Goal: Task Accomplishment & Management: Manage account settings

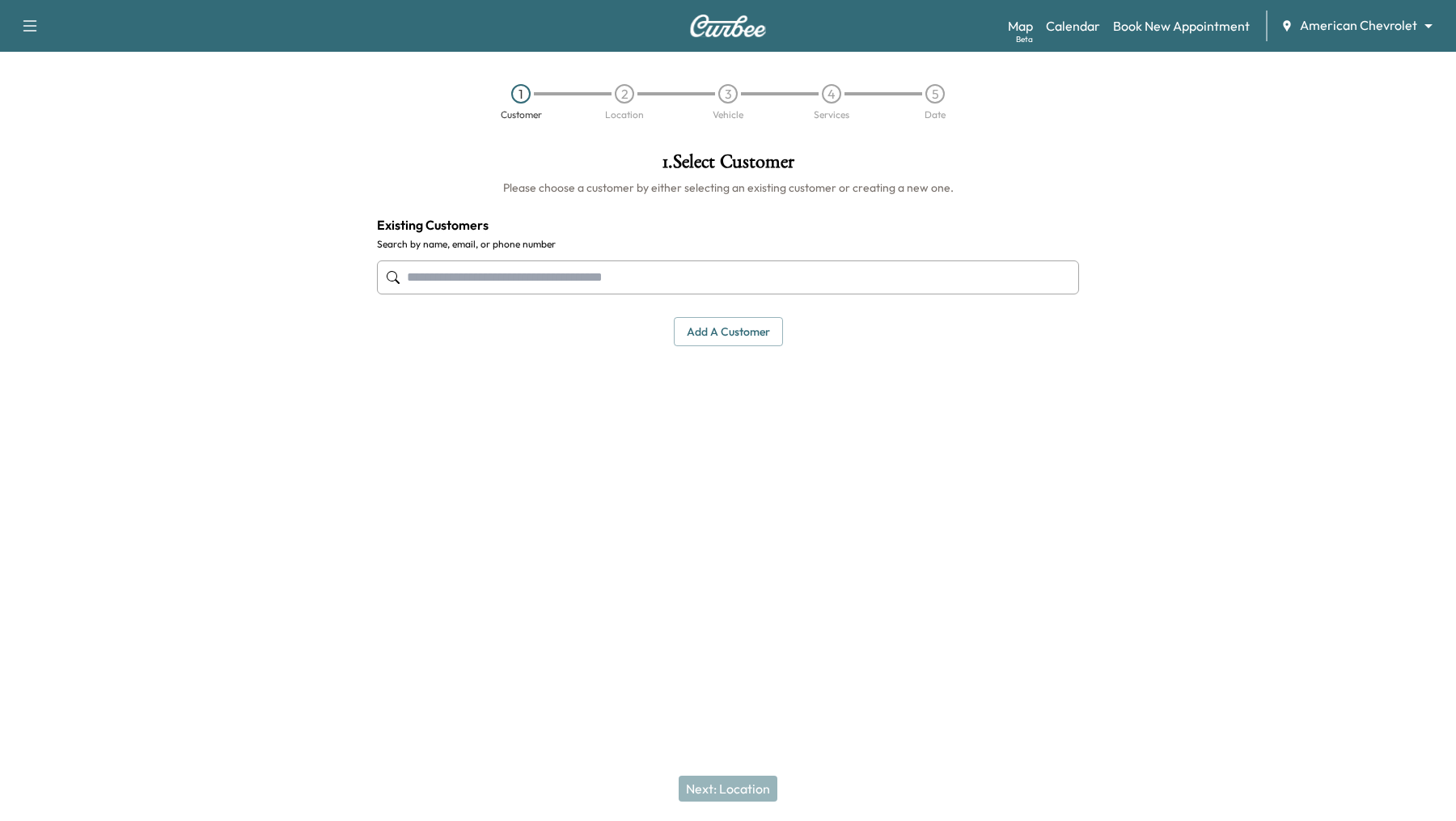
click at [1432, 24] on body "Support Log Out Map Beta Calendar Book New Appointment American Chevrolet *****…" at bounding box center [728, 410] width 1456 height 821
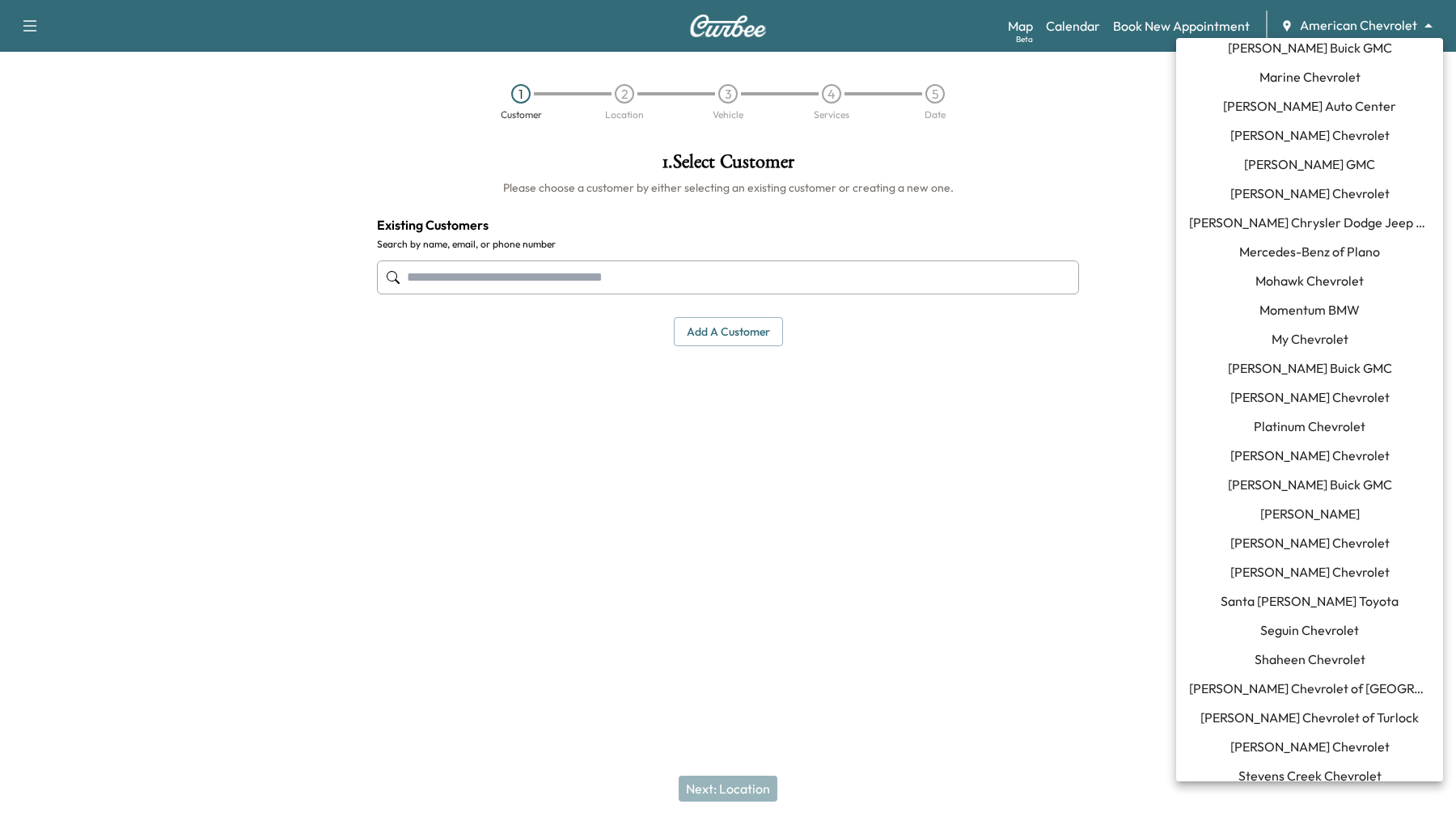
scroll to position [871, 0]
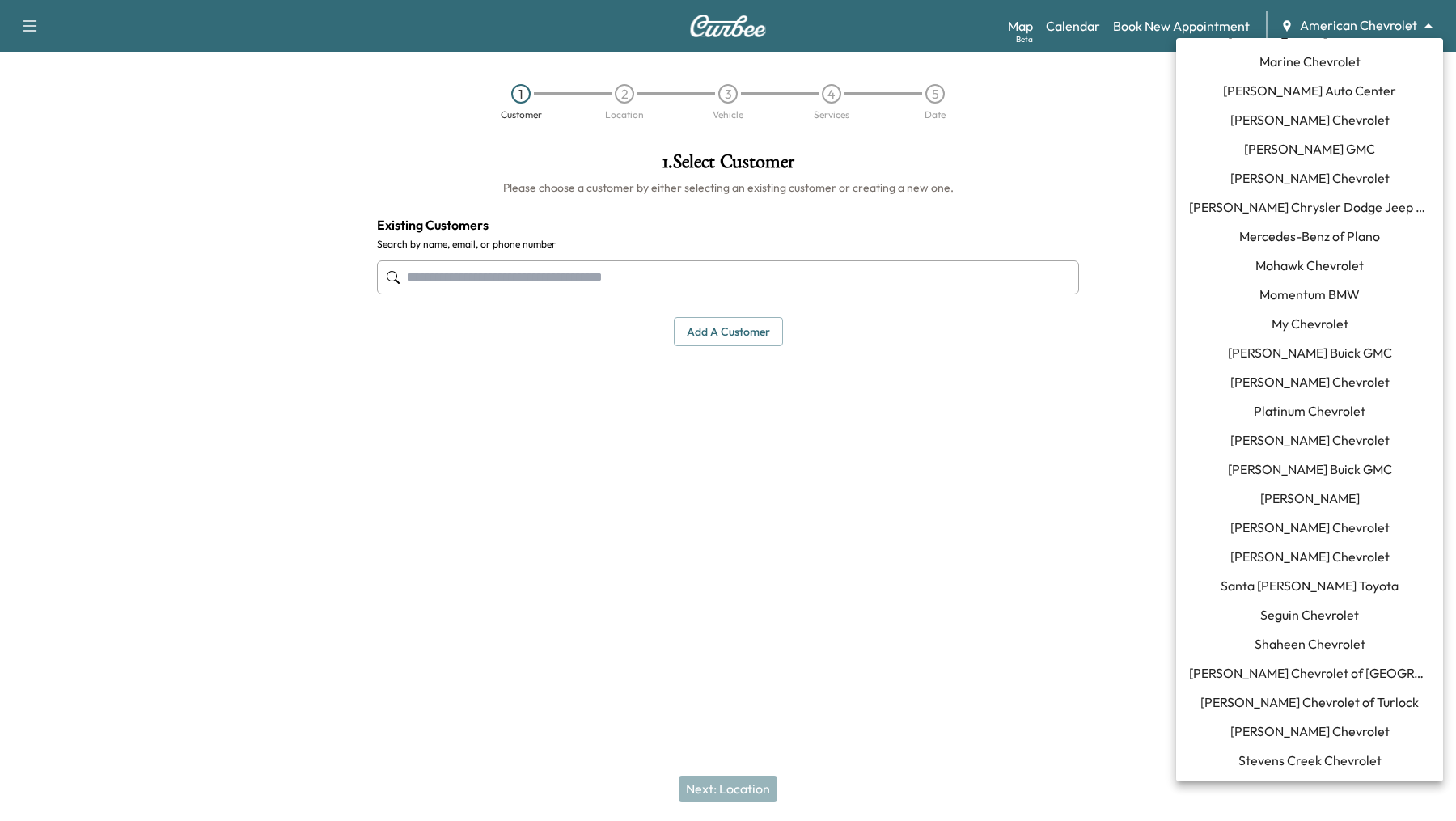
click at [1331, 504] on span "[PERSON_NAME]" at bounding box center [1310, 497] width 100 height 19
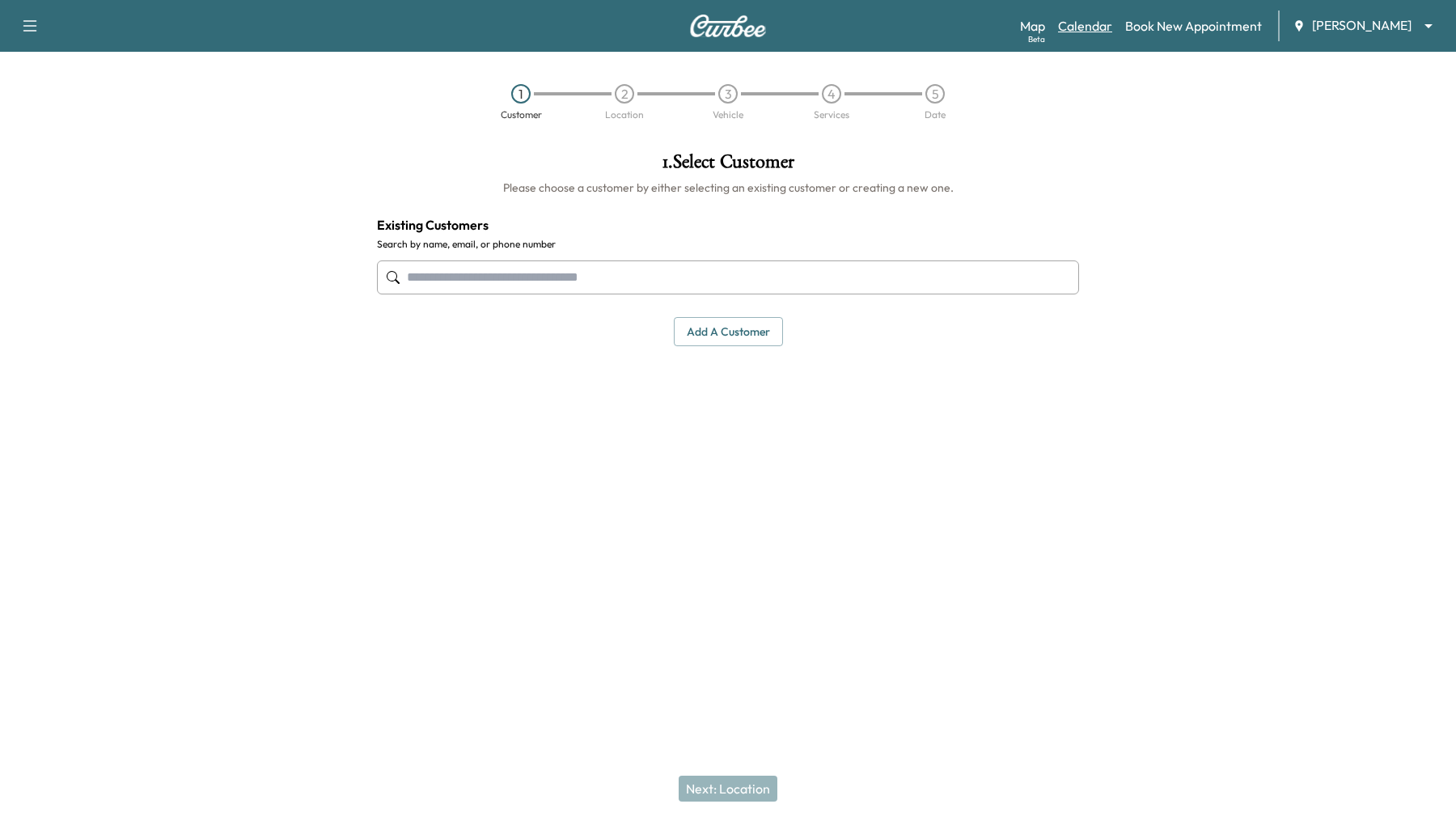
click at [1084, 26] on link "Calendar" at bounding box center [1085, 25] width 54 height 19
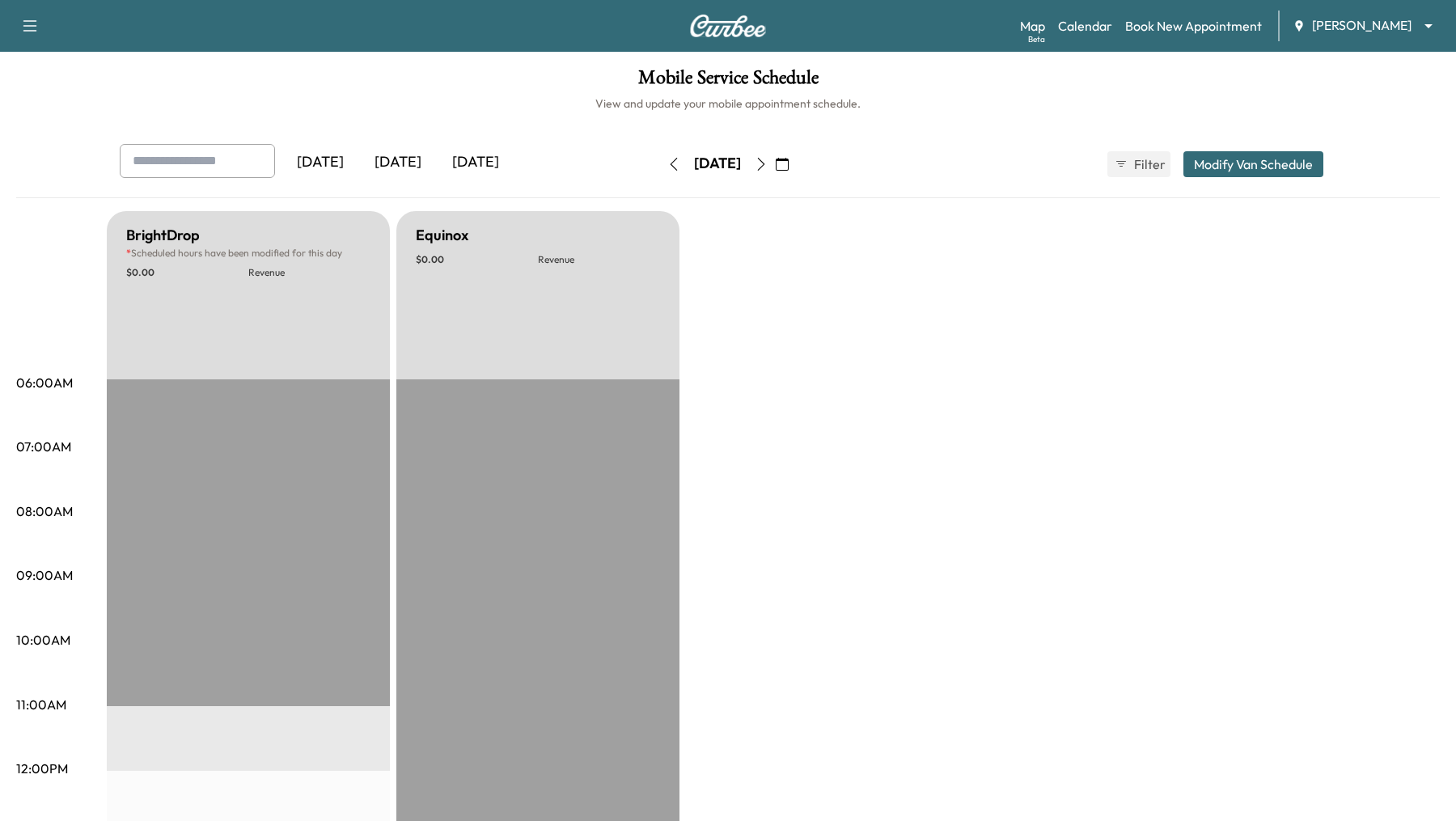
click at [789, 164] on icon "button" at bounding box center [782, 164] width 13 height 13
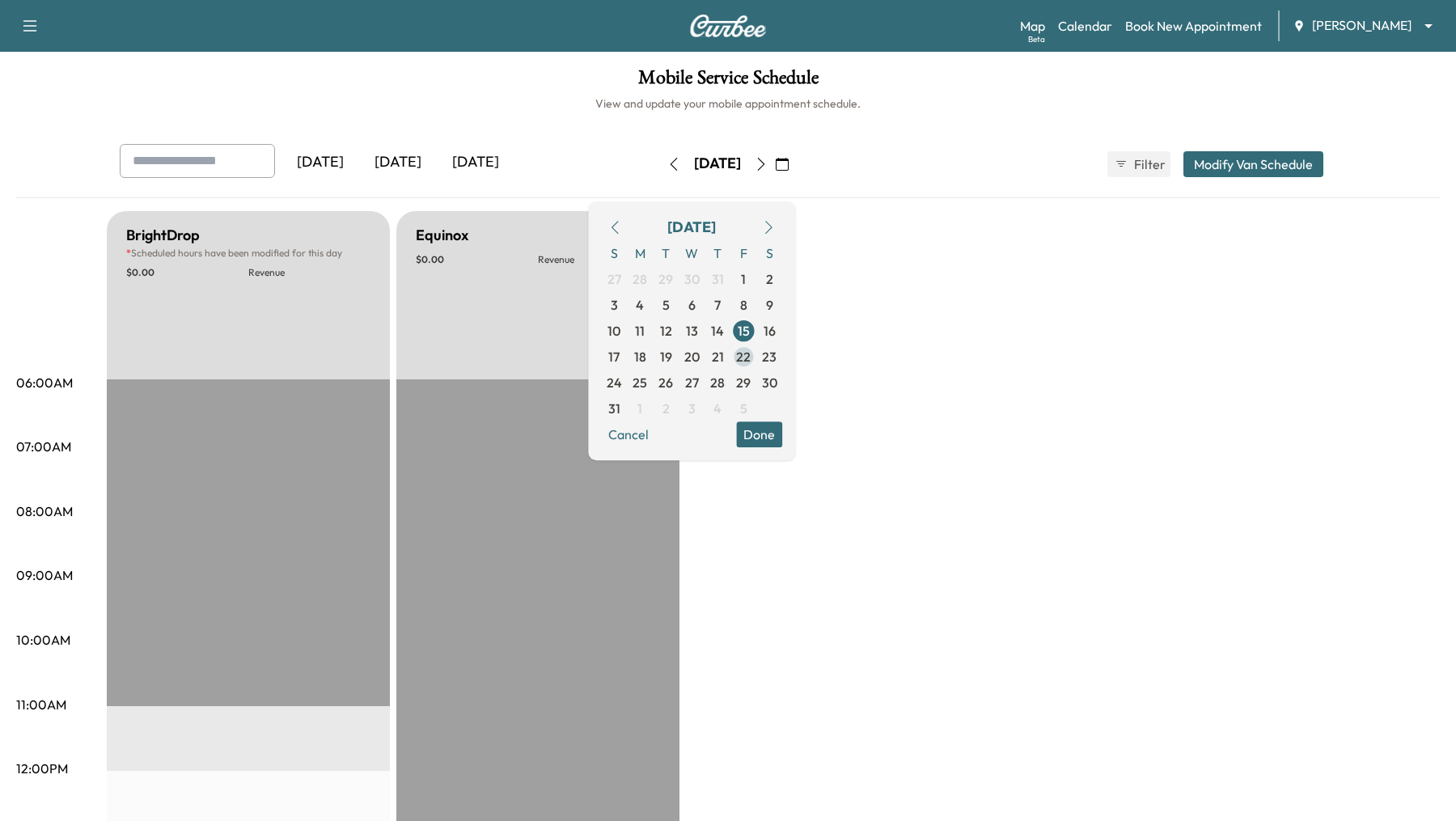
click at [751, 354] on span "22" at bounding box center [743, 356] width 15 height 19
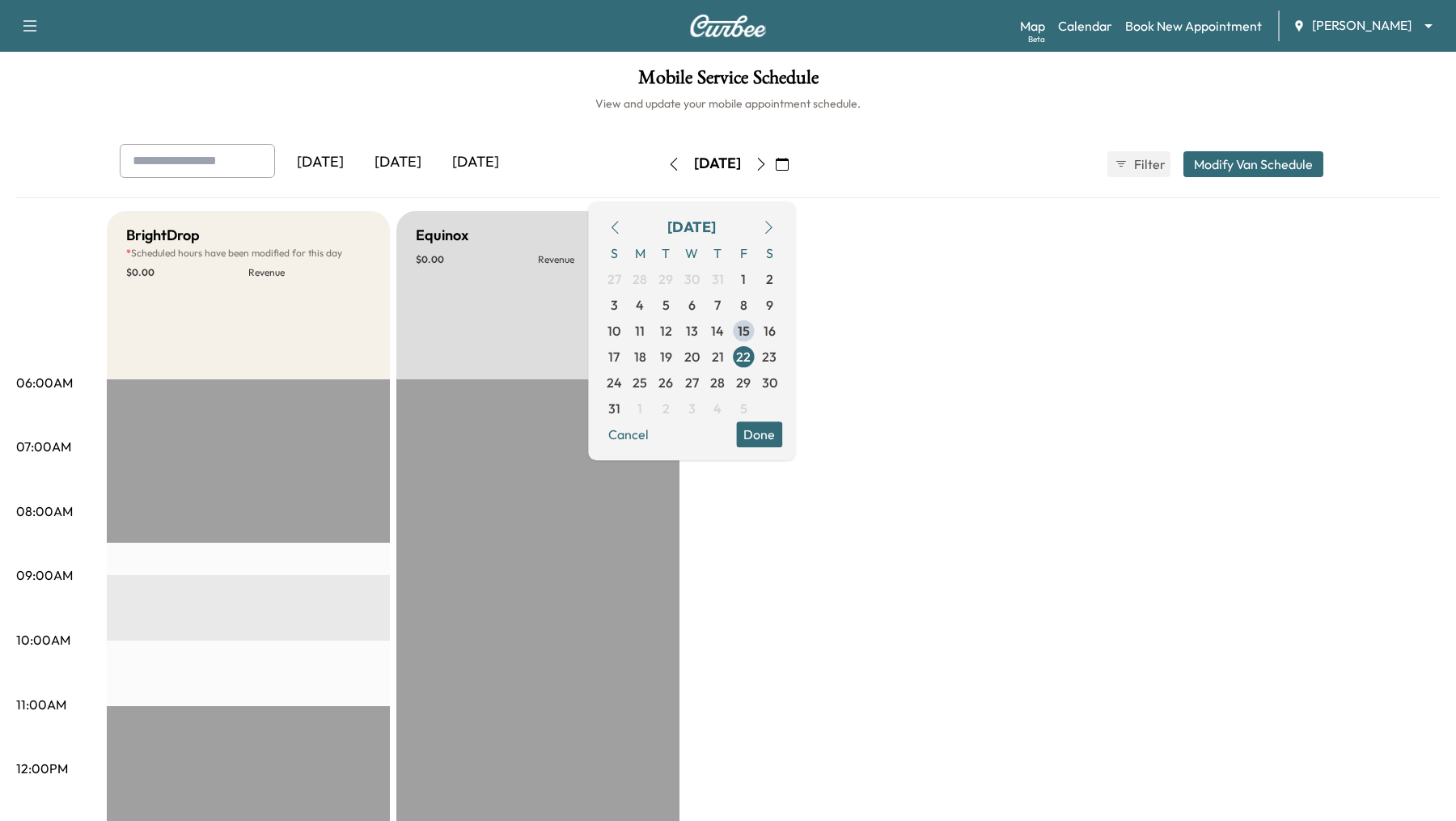
click at [782, 437] on button "Done" at bounding box center [759, 433] width 47 height 26
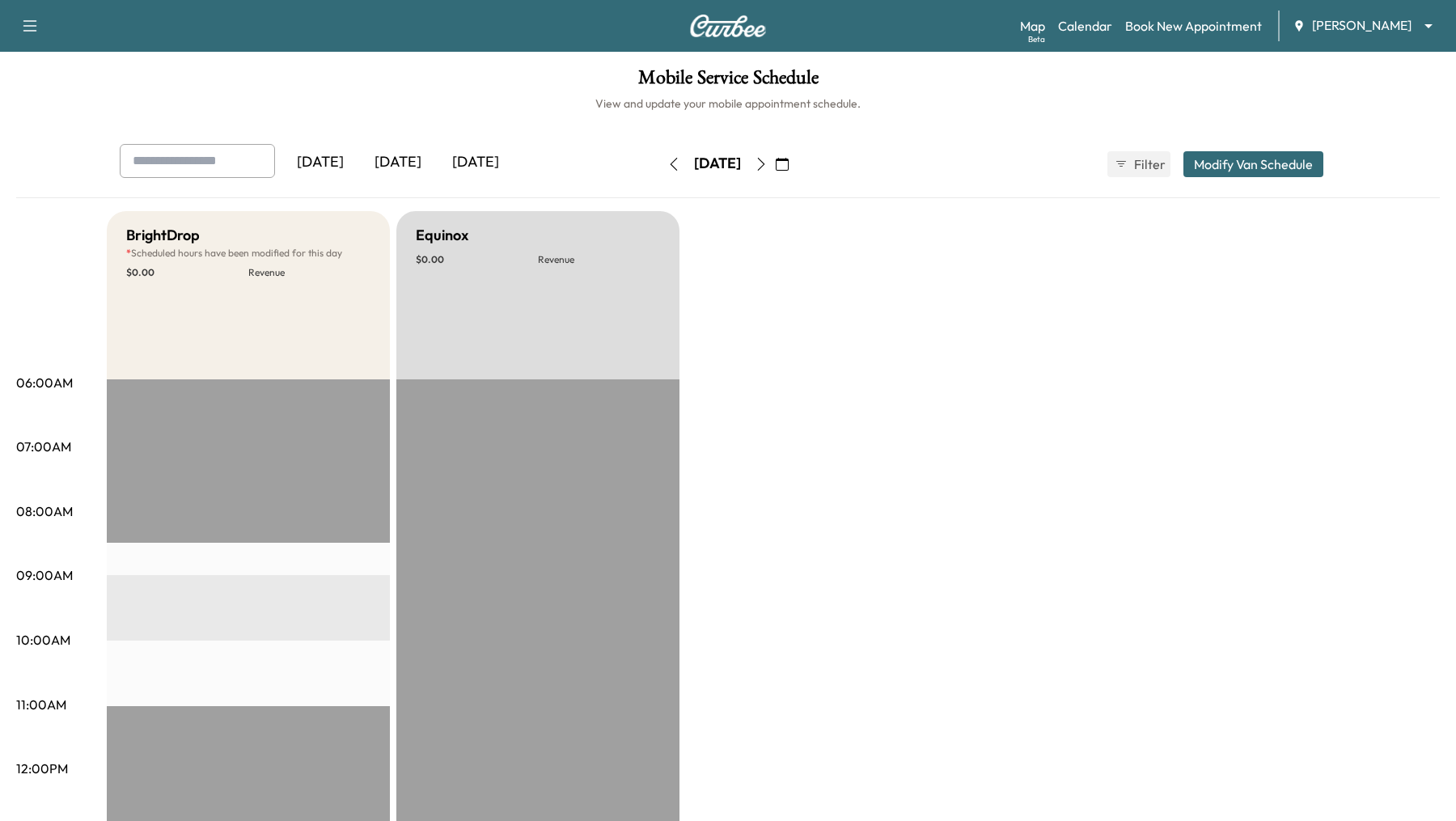
click at [789, 167] on icon "button" at bounding box center [782, 164] width 13 height 13
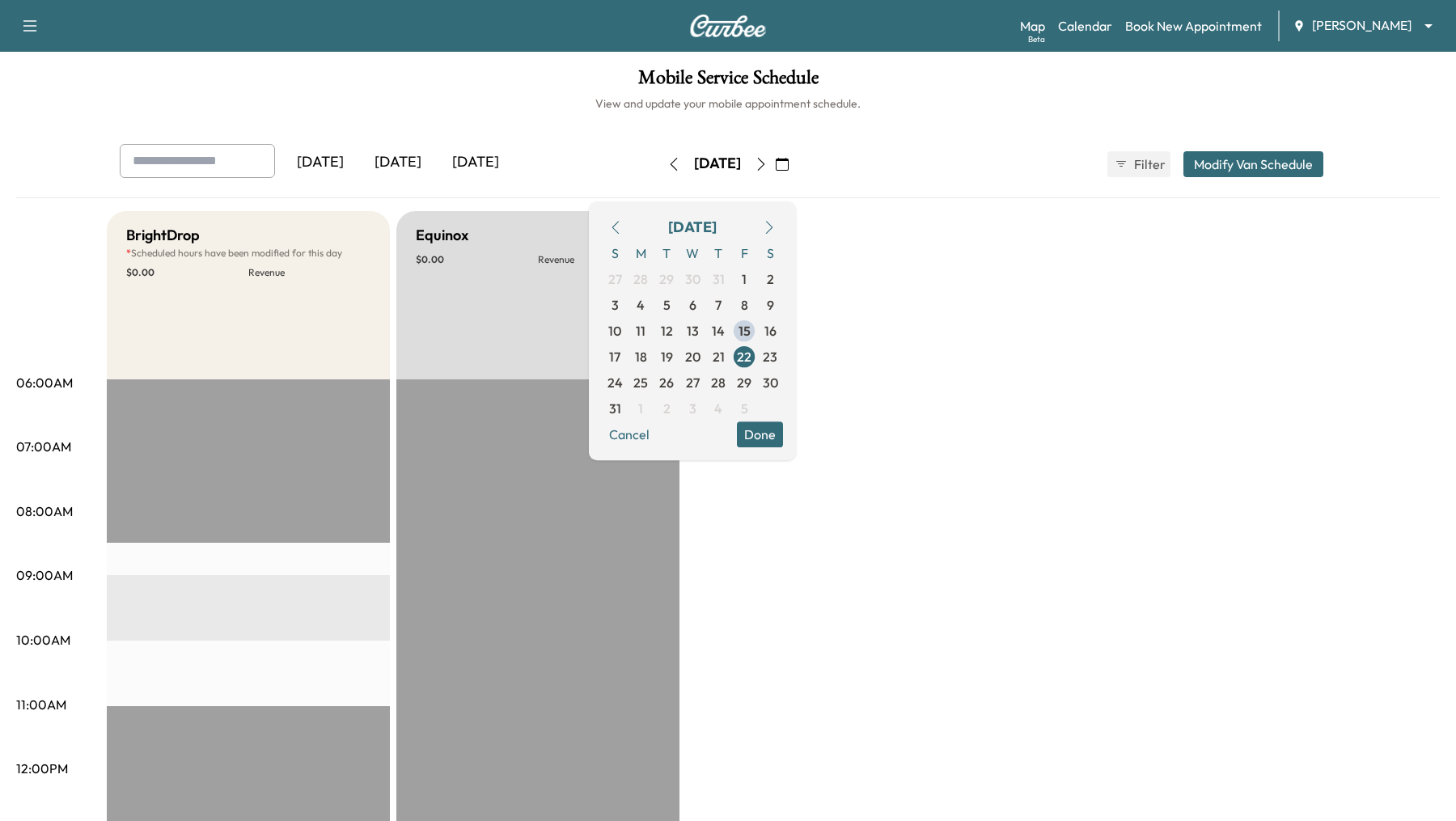
click at [776, 231] on icon "button" at bounding box center [769, 227] width 13 height 13
click at [751, 302] on span "12" at bounding box center [744, 304] width 12 height 19
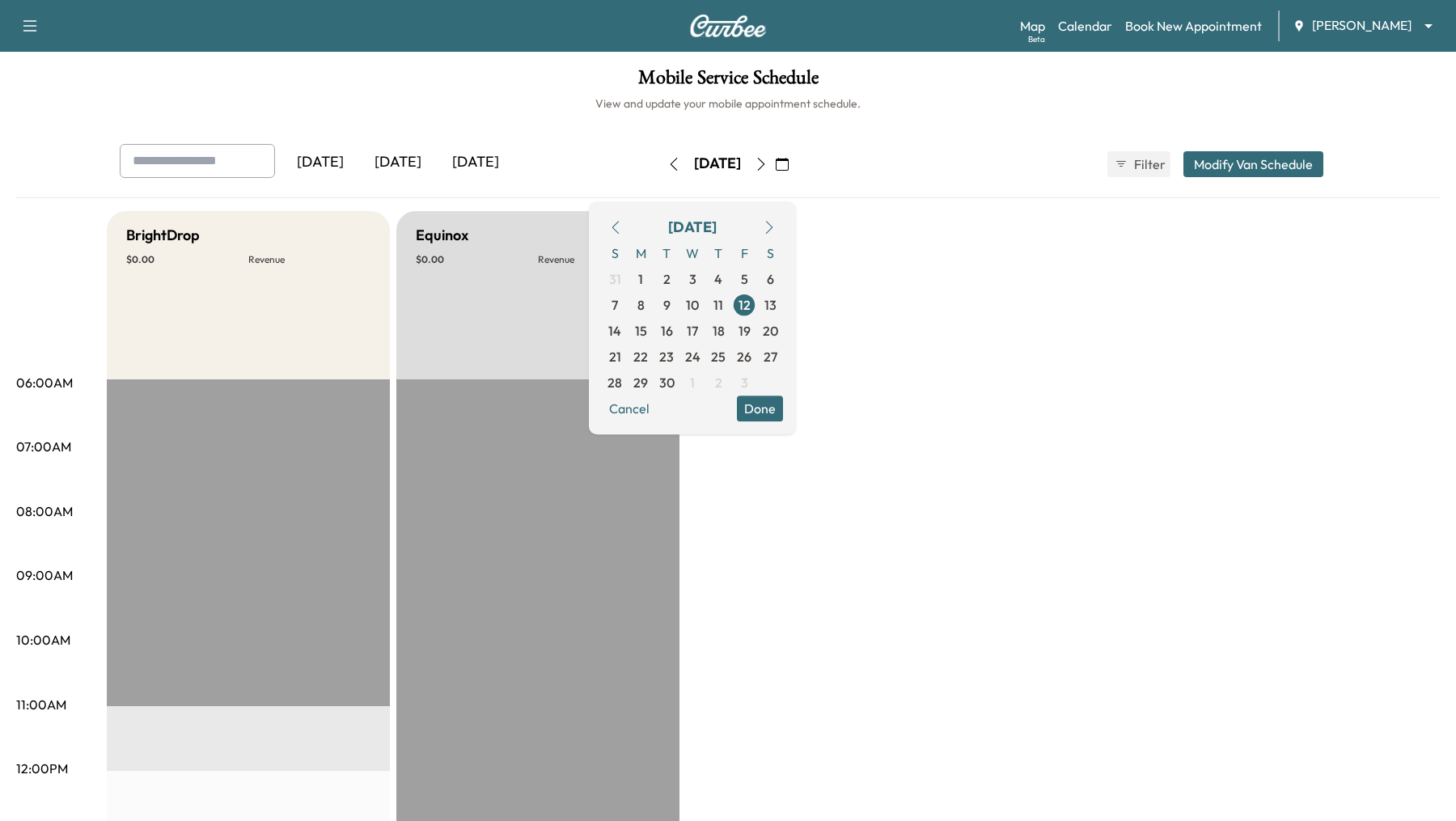
click at [783, 404] on button "Done" at bounding box center [760, 408] width 47 height 26
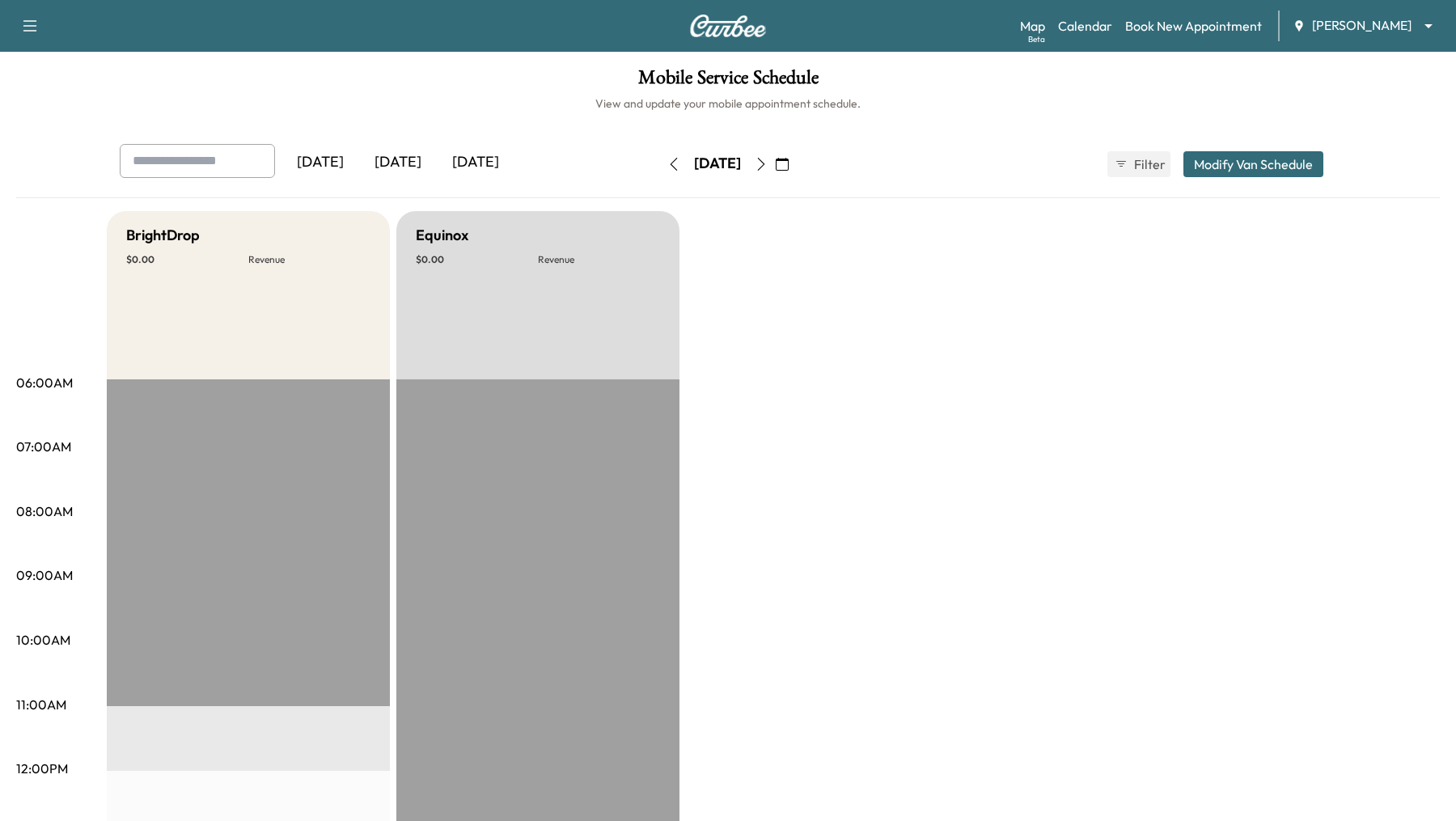
click at [789, 164] on icon "button" at bounding box center [782, 164] width 13 height 13
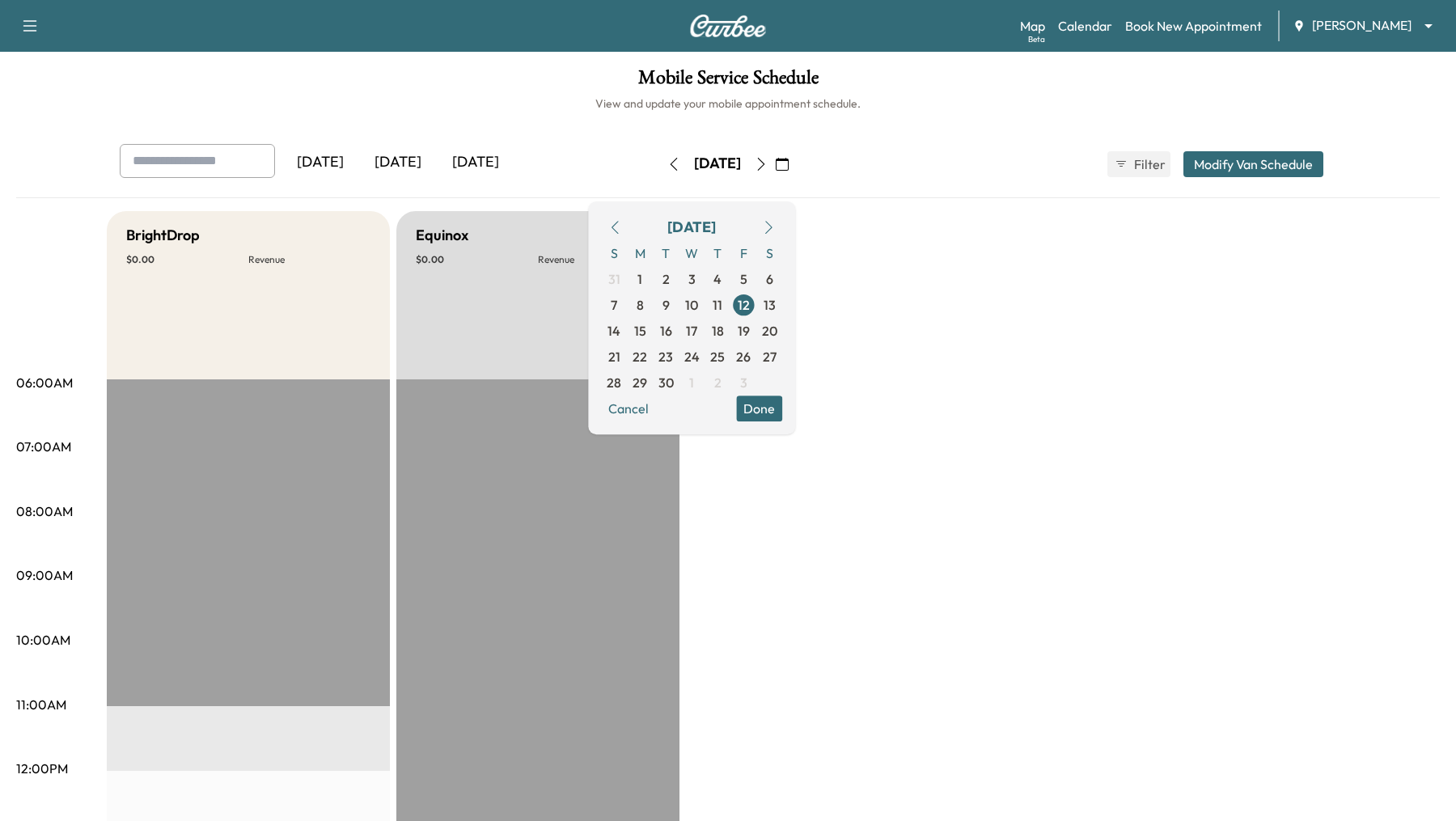
click at [621, 223] on icon "button" at bounding box center [615, 227] width 13 height 13
click at [751, 359] on span "22" at bounding box center [743, 356] width 15 height 19
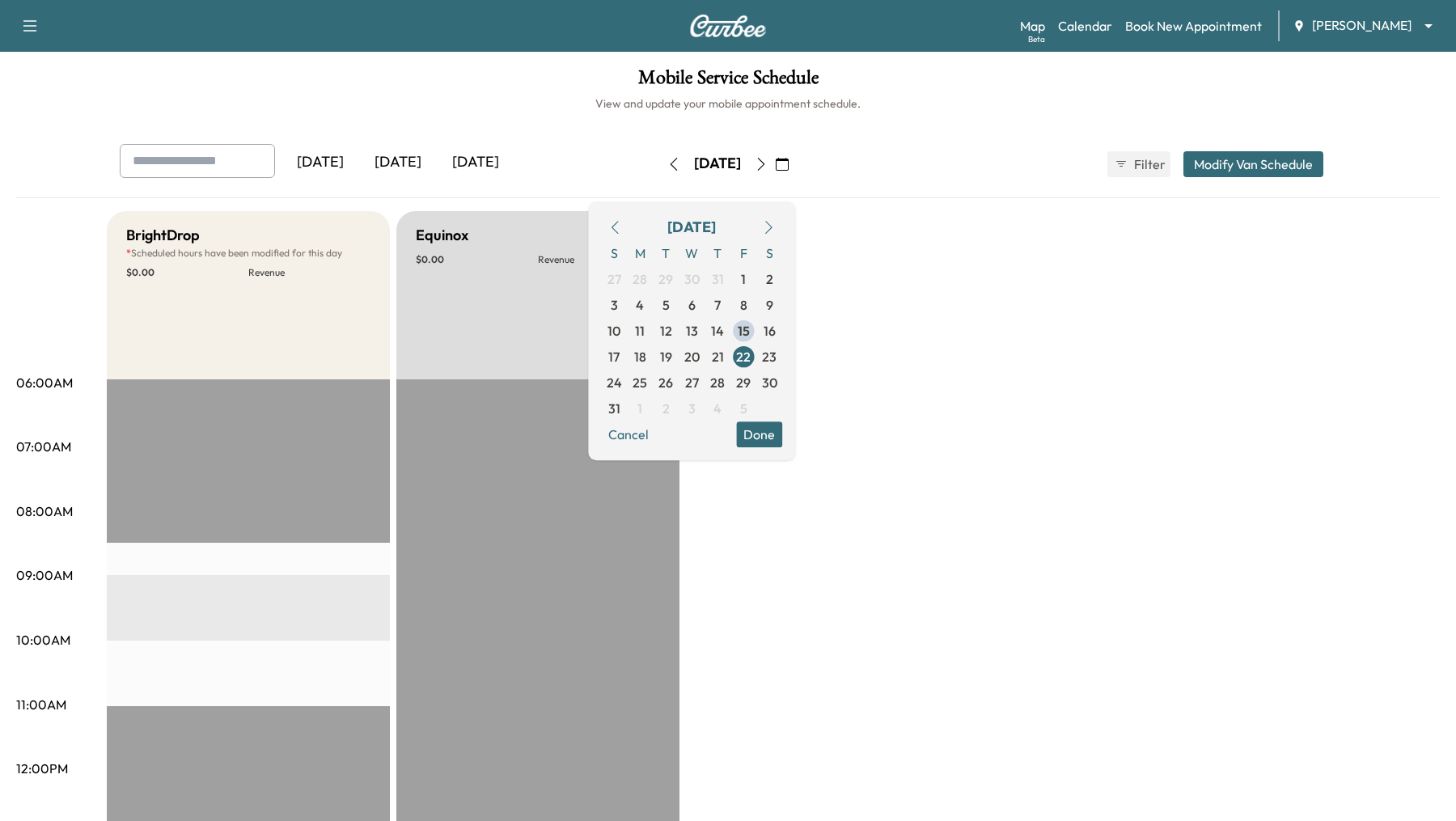
click at [782, 445] on button "Done" at bounding box center [759, 433] width 47 height 26
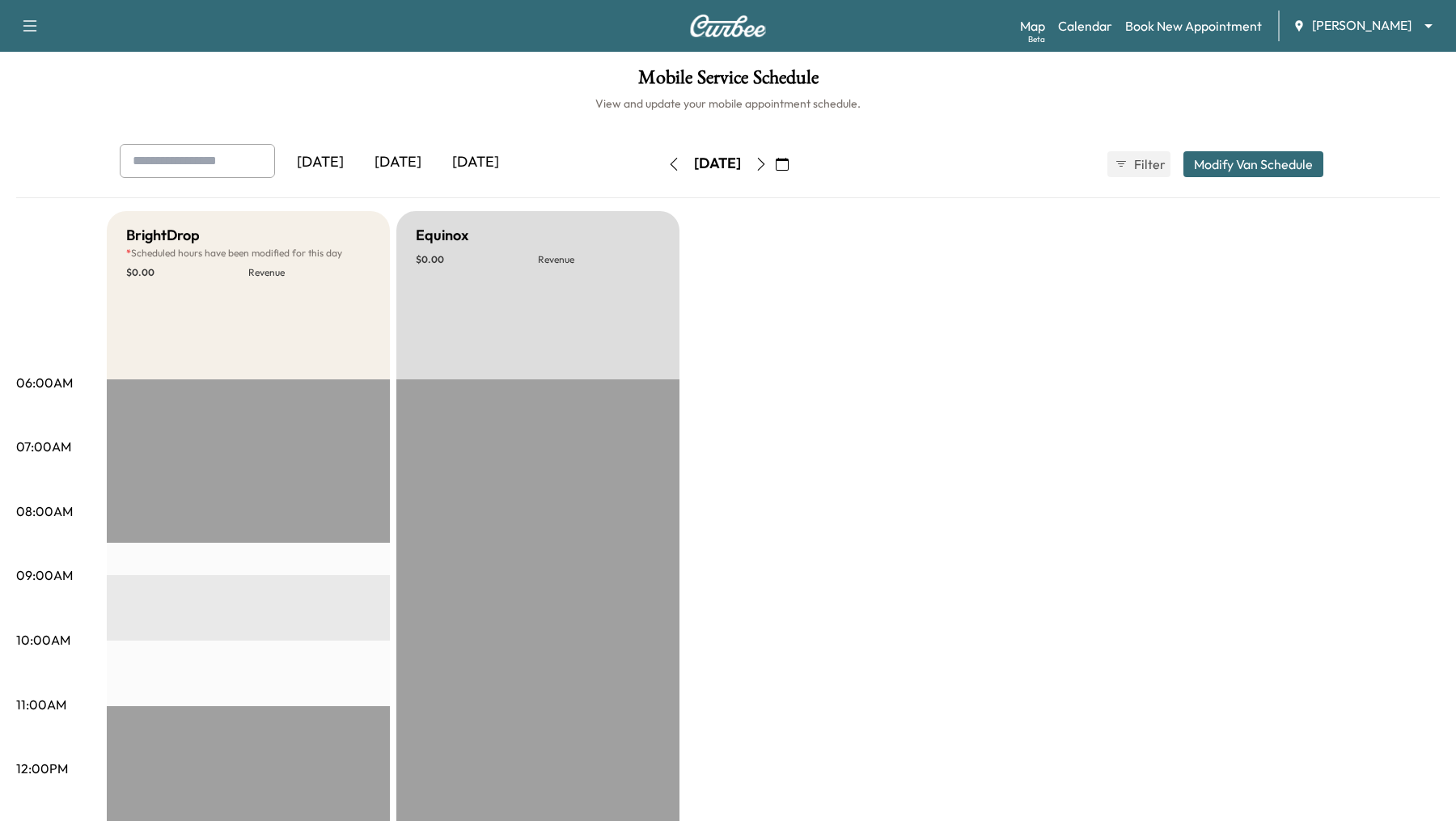
click at [1238, 164] on button "Modify Van Schedule" at bounding box center [1253, 164] width 140 height 26
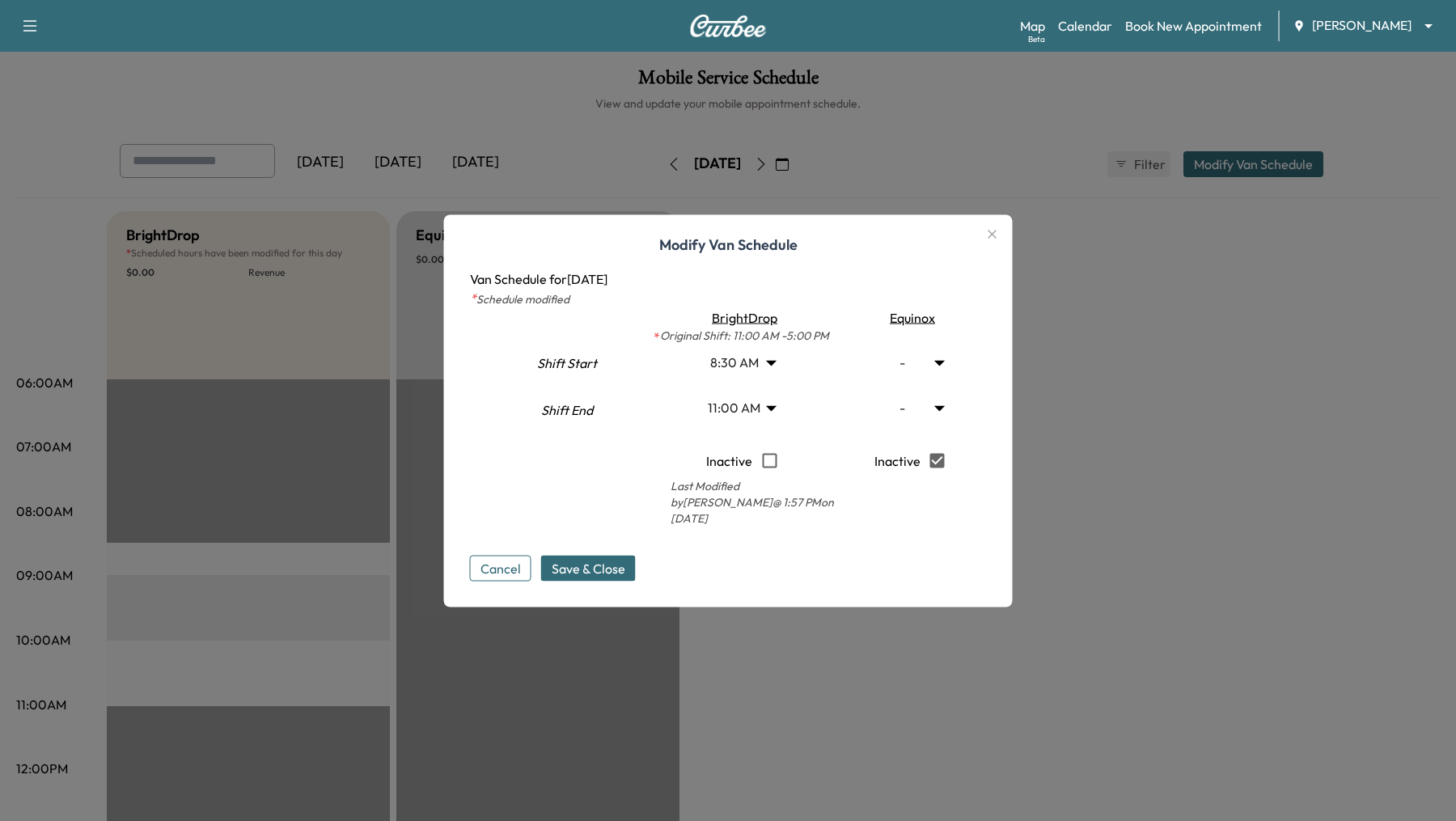
type input "*"
click at [616, 560] on span "Save & Close" at bounding box center [588, 567] width 74 height 19
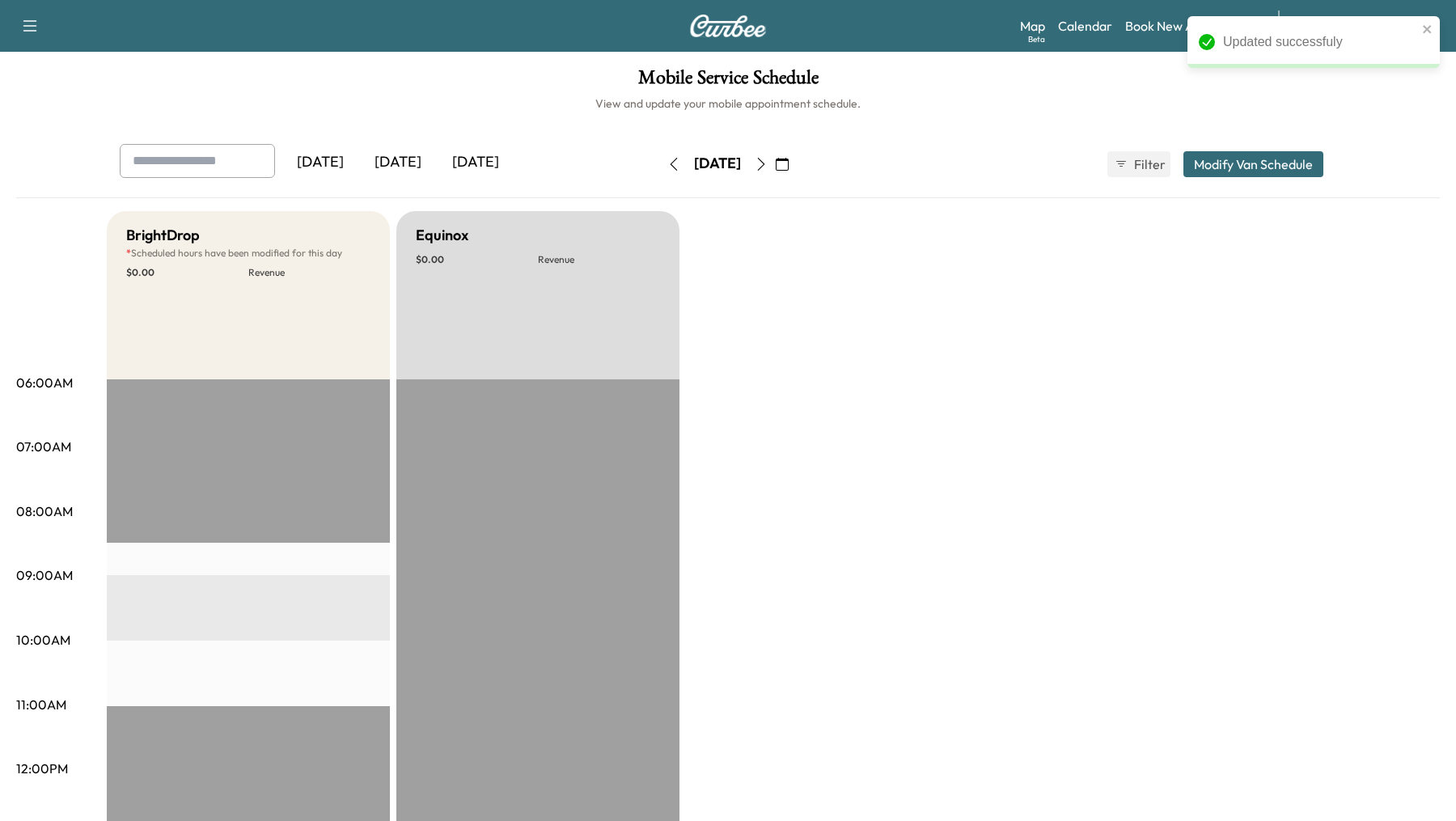
click at [37, 22] on icon "button" at bounding box center [29, 25] width 19 height 19
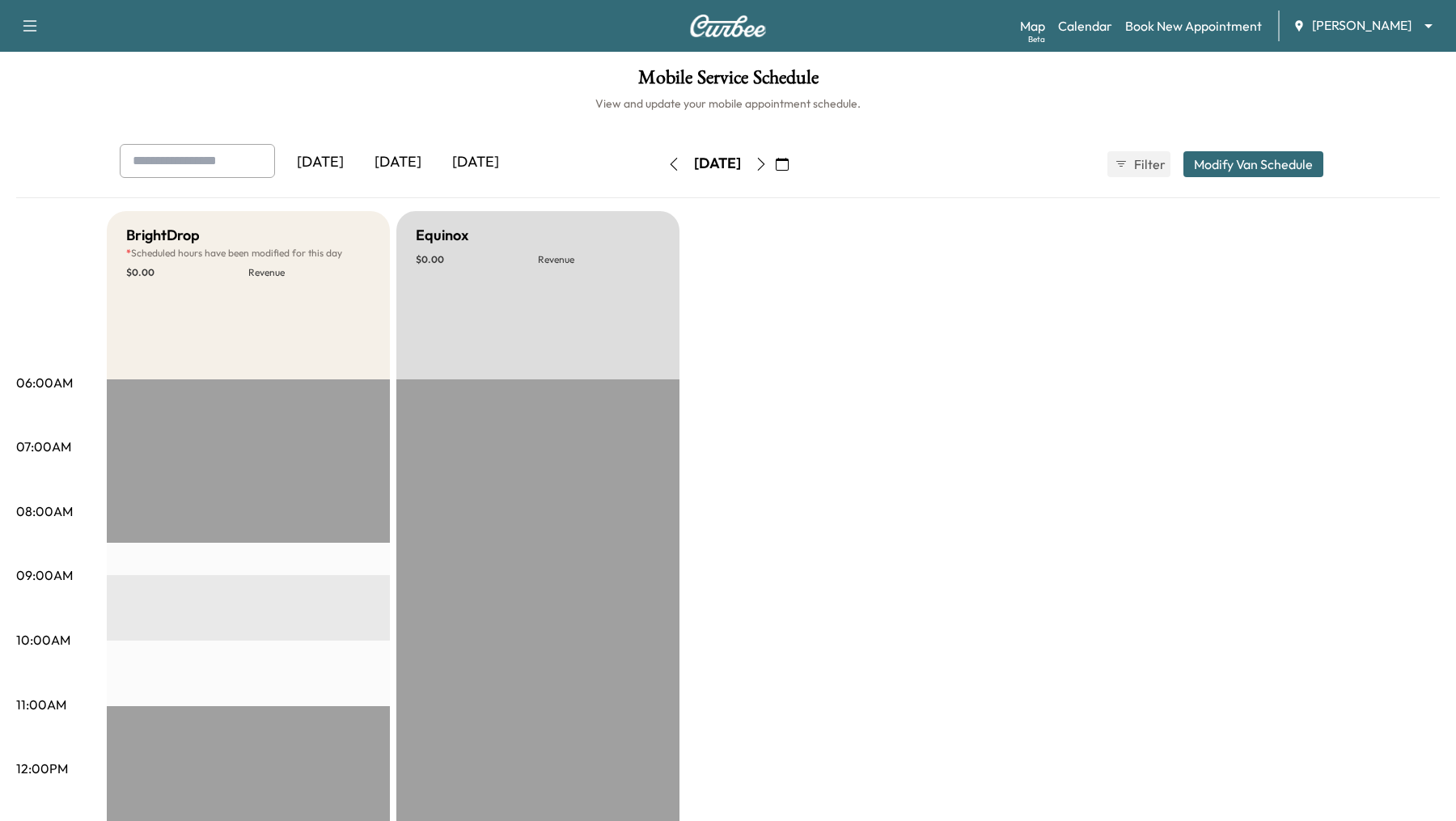
click at [1260, 159] on button "Modify Van Schedule" at bounding box center [1253, 164] width 140 height 26
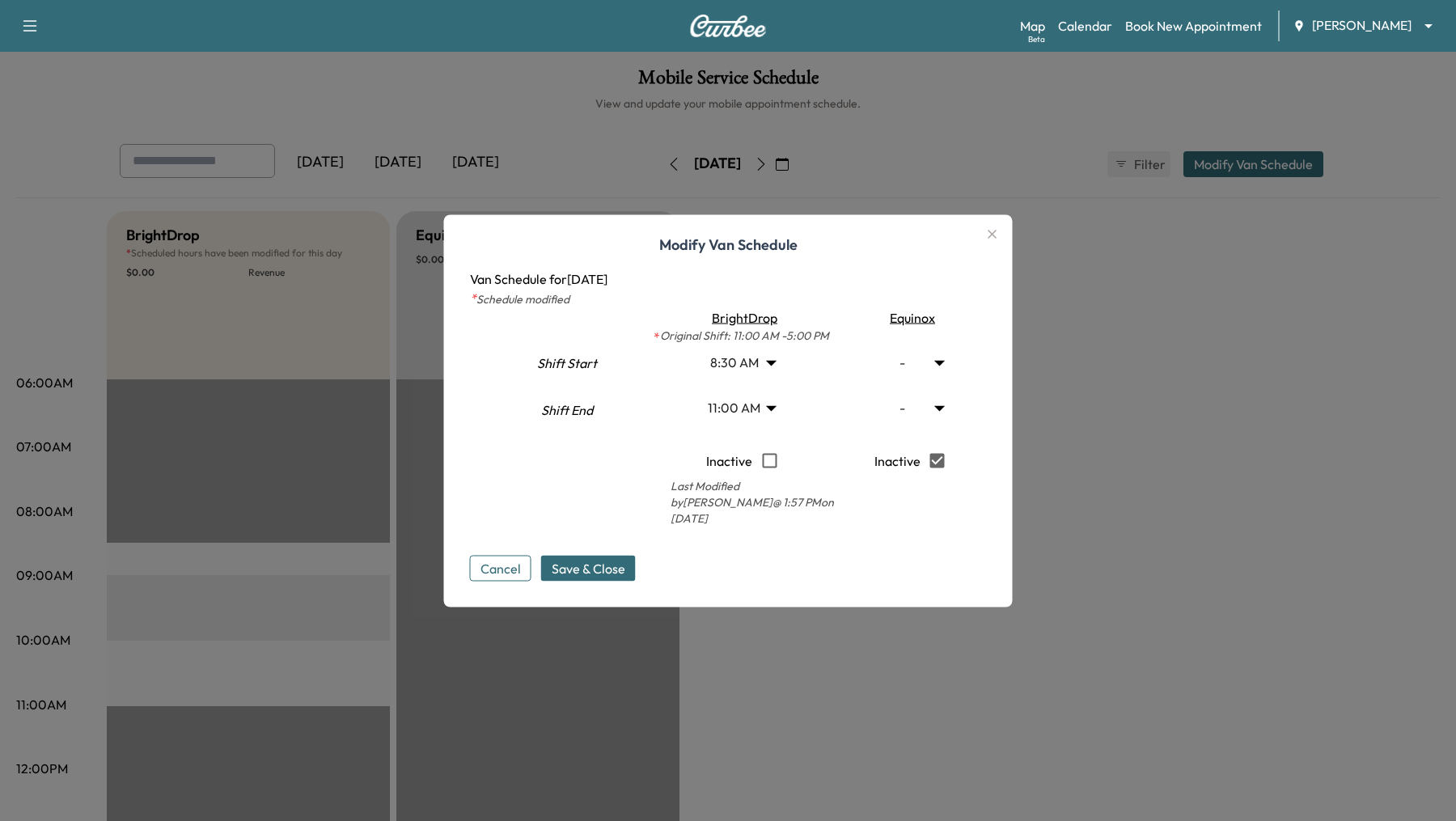
type input "*"
click at [940, 372] on body "Support Log Out Map Beta Calendar Book New Appointment Ray Chevrolet ******** ​…" at bounding box center [728, 410] width 1456 height 821
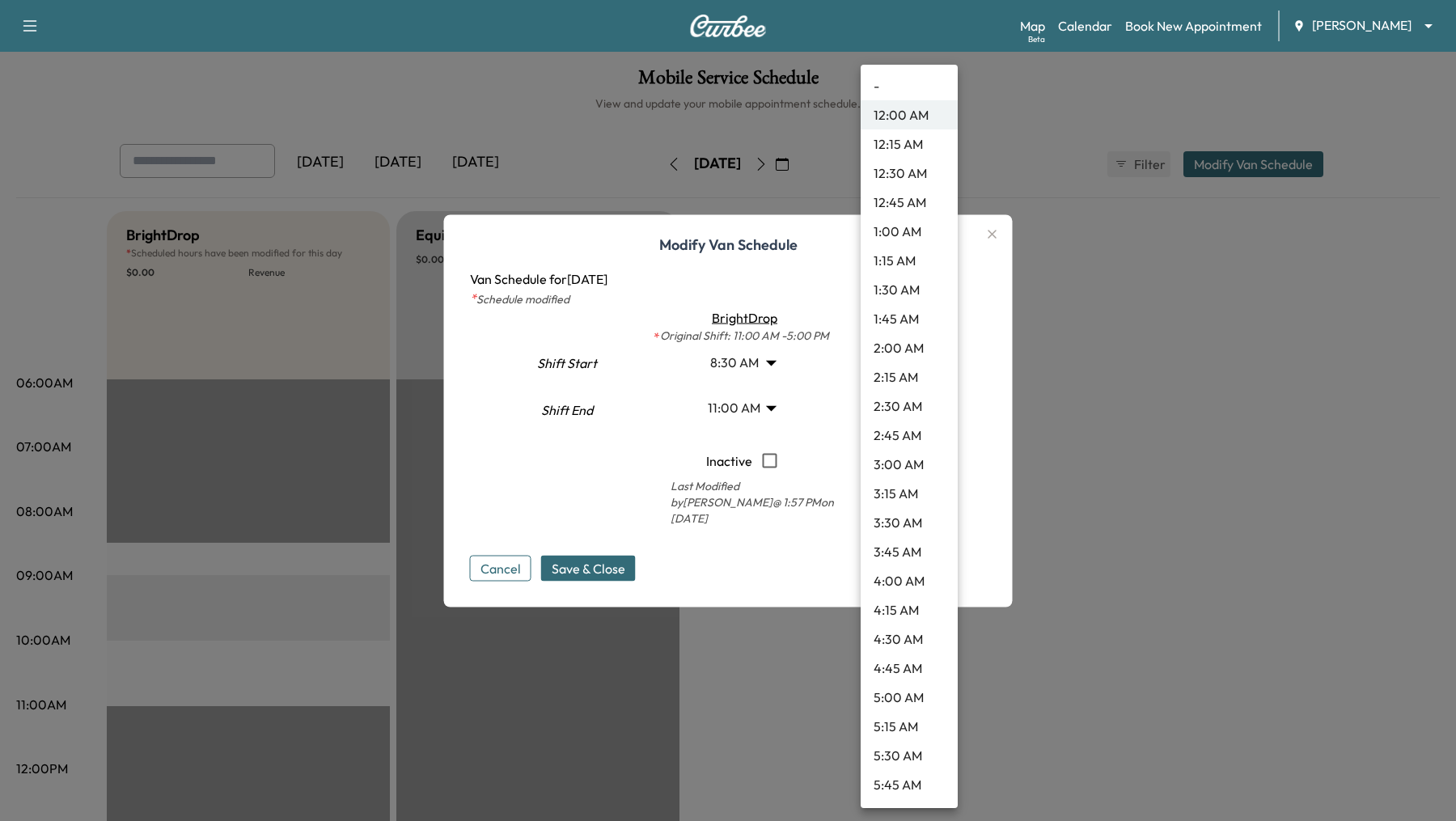
scroll to position [718, 0]
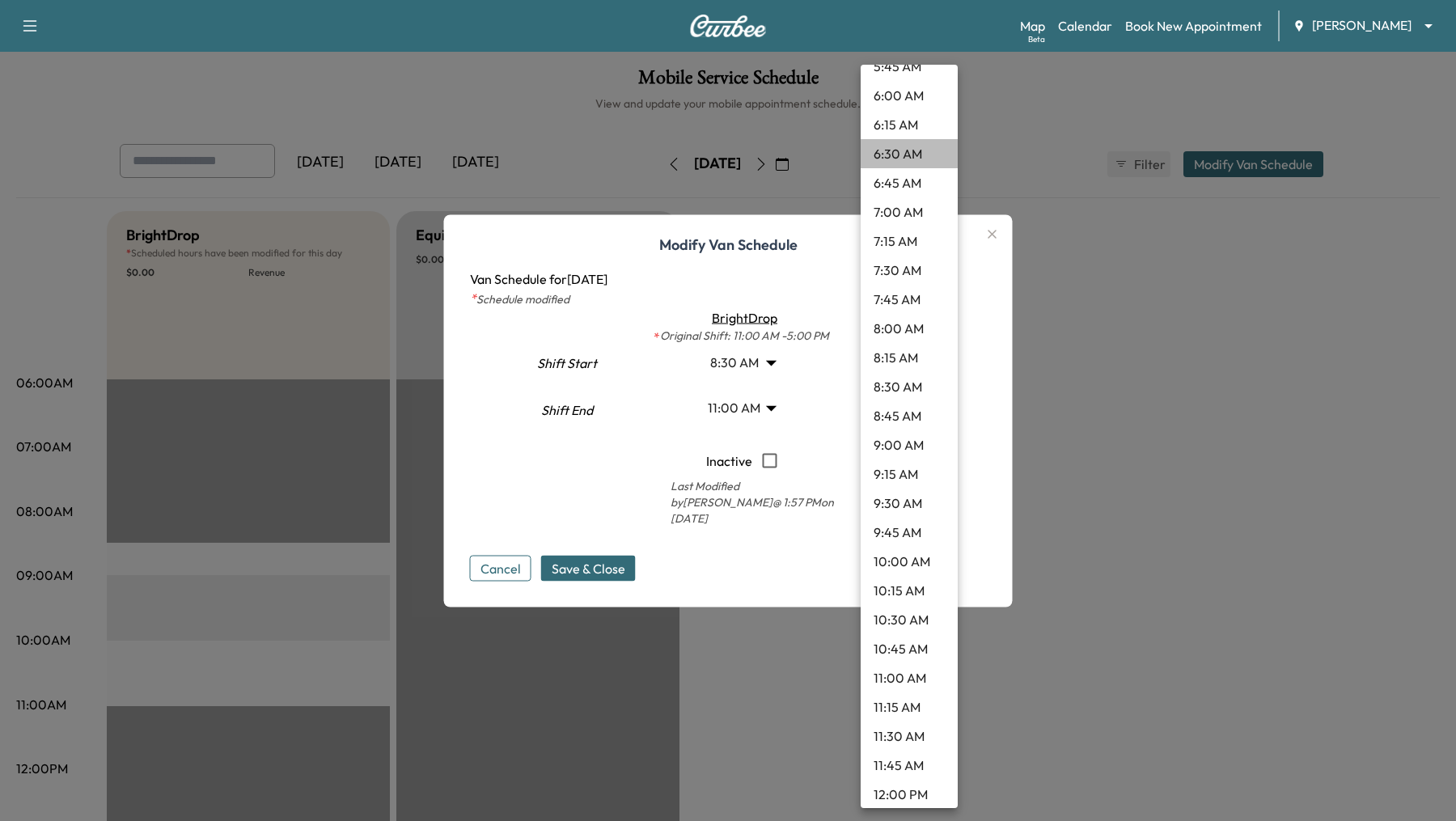
click at [920, 139] on li "6:30 AM" at bounding box center [909, 154] width 97 height 29
type input "***"
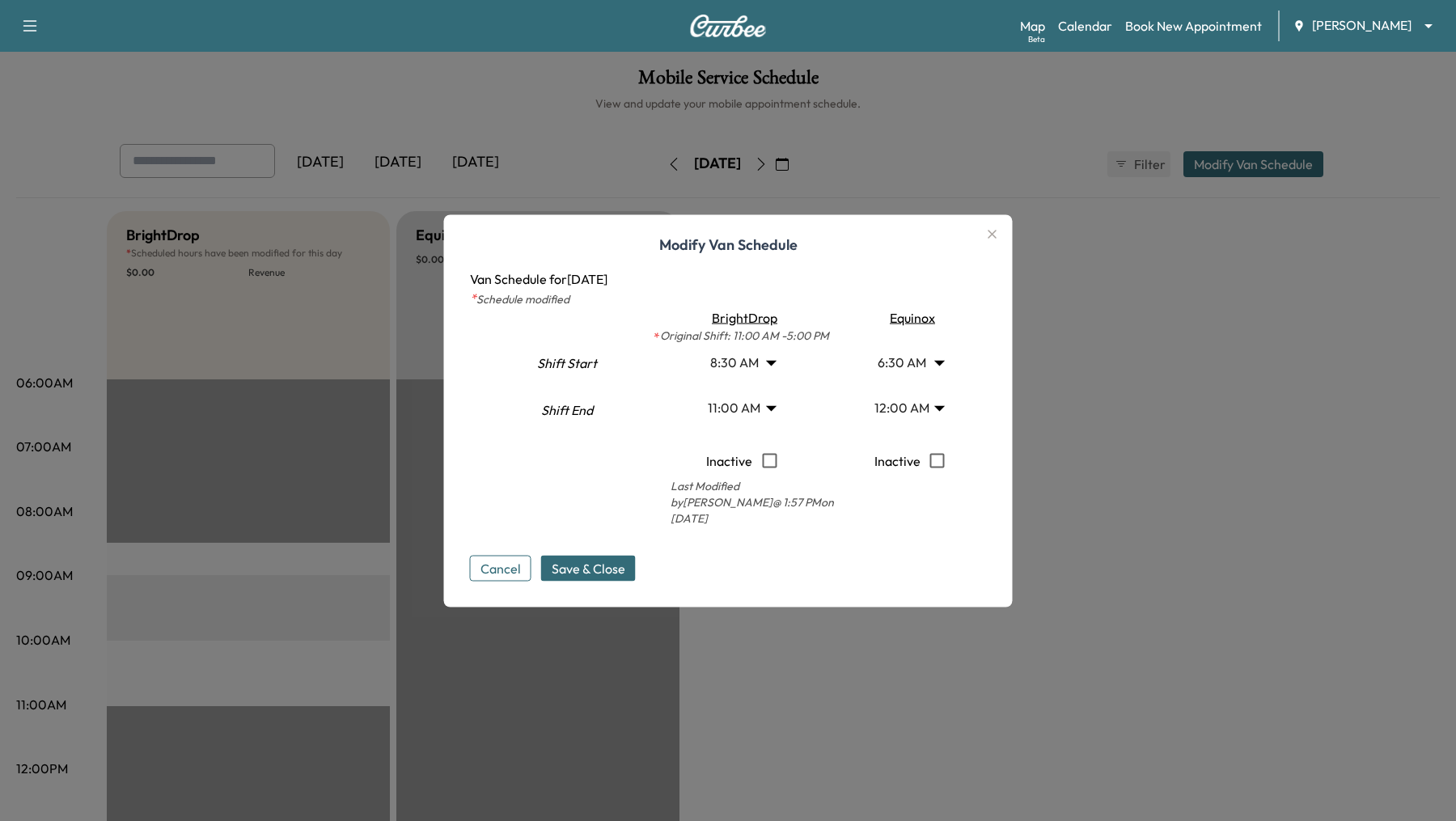
click at [941, 421] on body "Support Log Out Map Beta Calendar Book New Appointment Ray Chevrolet ******** ​…" at bounding box center [728, 410] width 1456 height 821
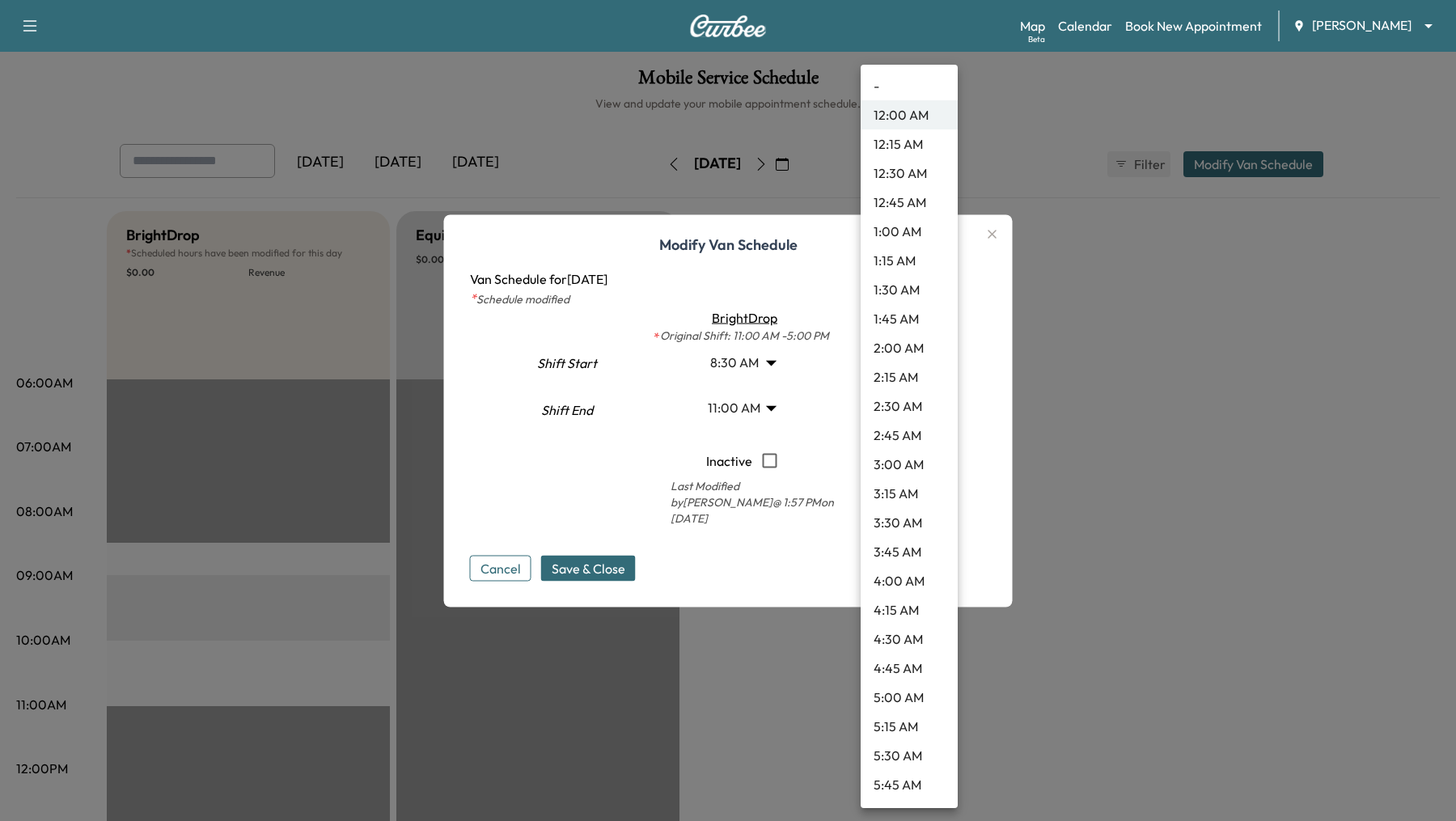
click at [914, 491] on li "3:15 AM" at bounding box center [909, 493] width 97 height 29
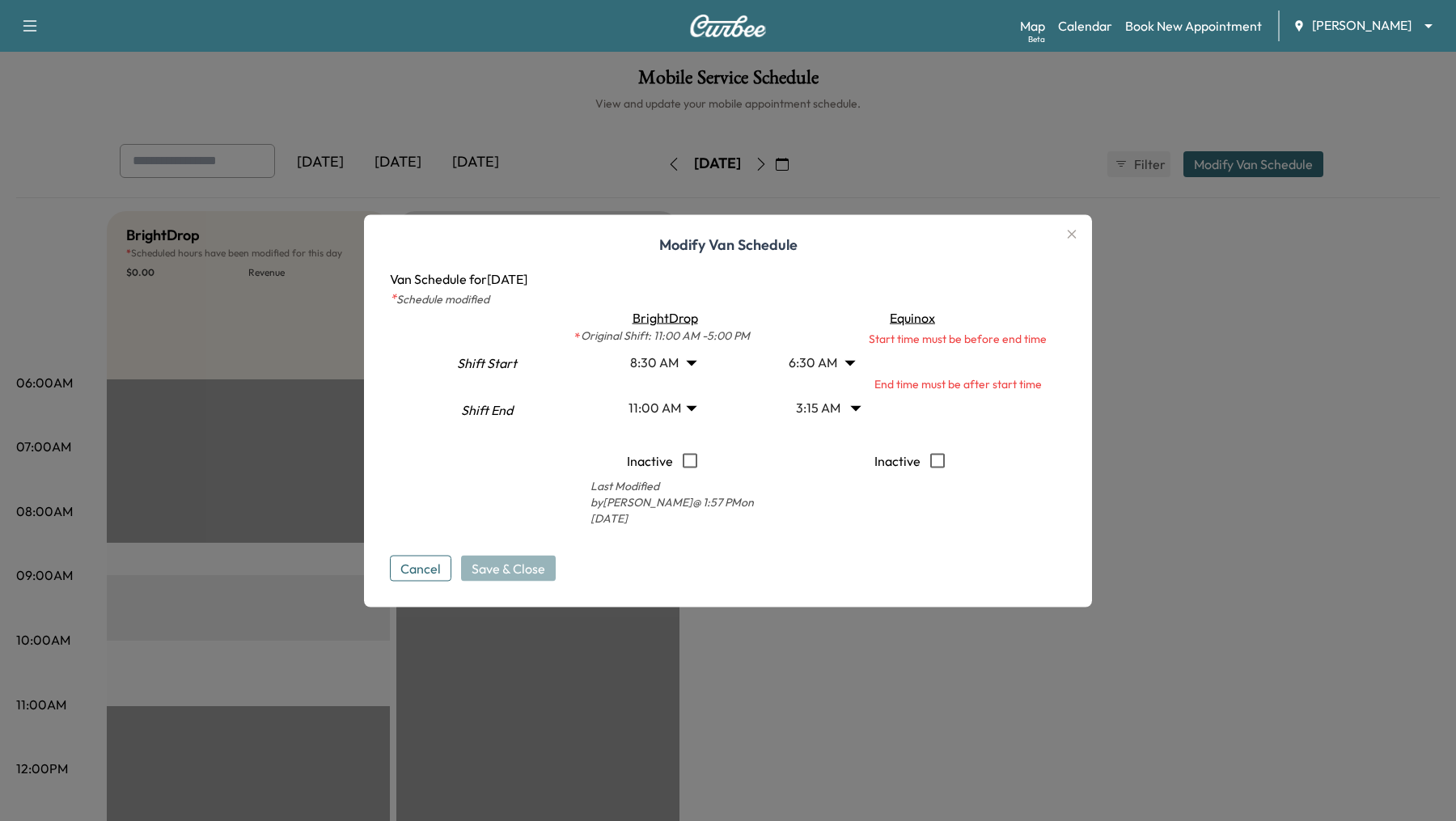
click at [858, 419] on body "Support Log Out Map Beta Calendar Book New Appointment Ray Chevrolet ******** ​…" at bounding box center [728, 410] width 1456 height 821
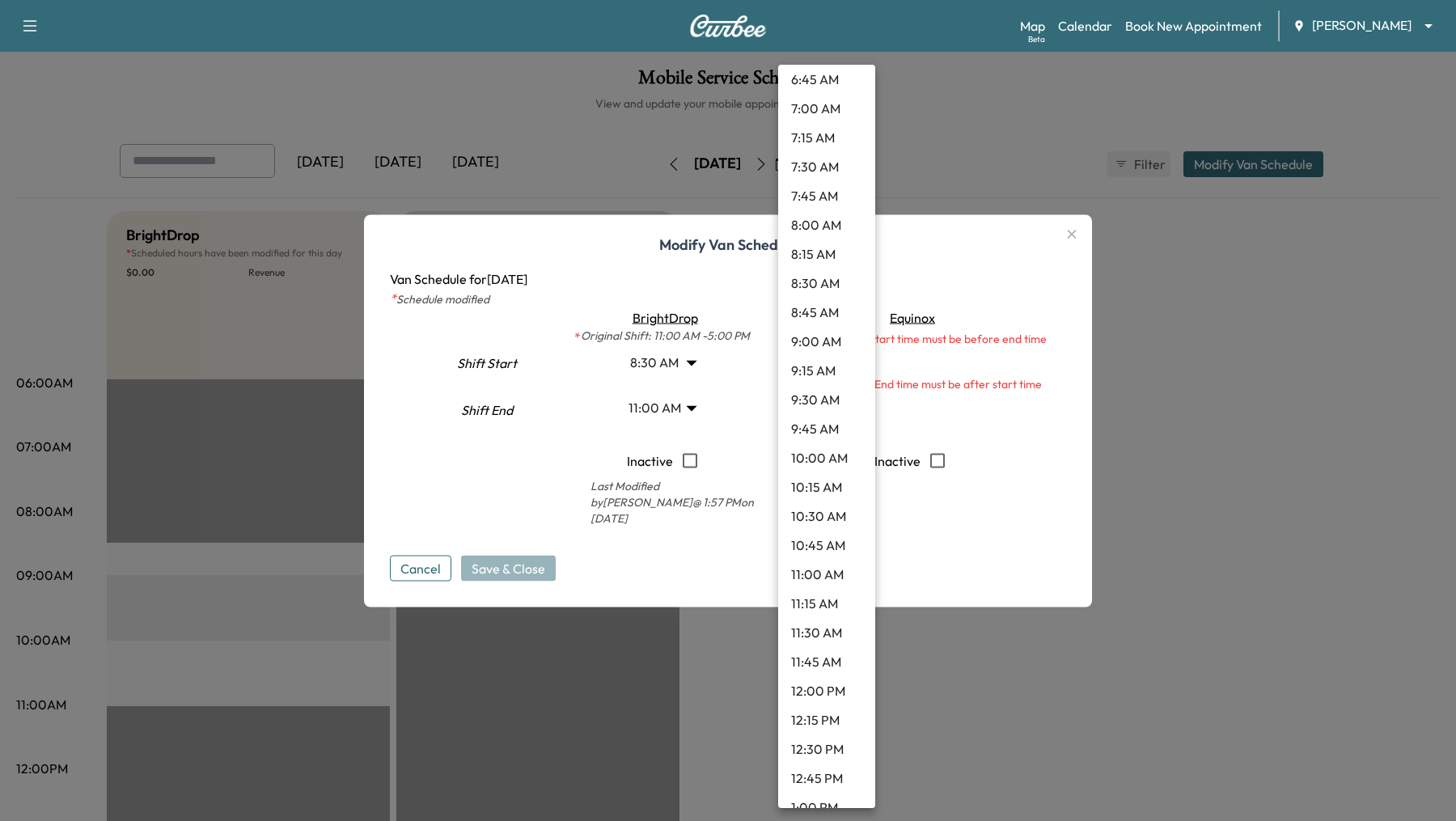
scroll to position [1440, 0]
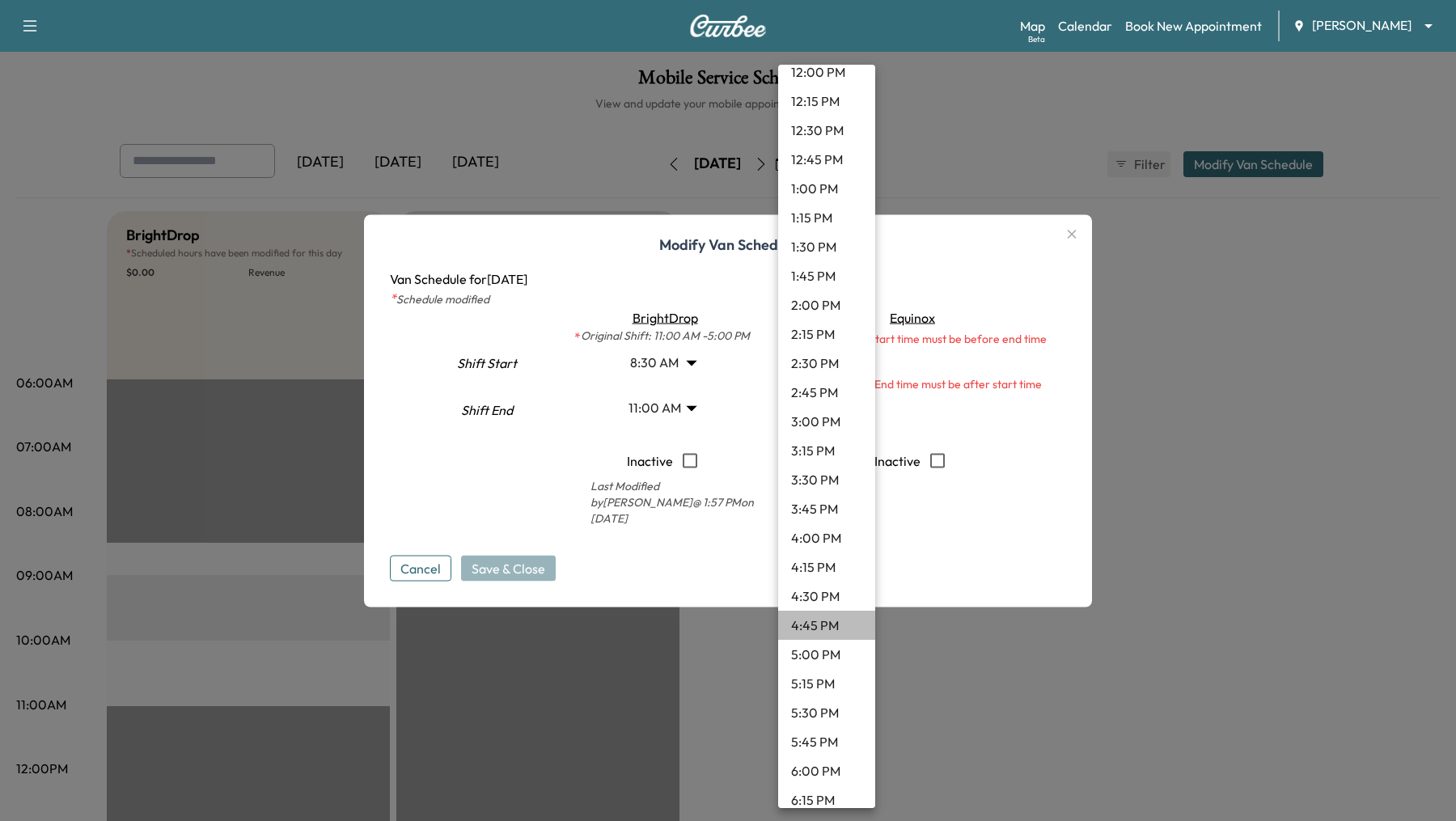
click at [852, 623] on li "4:45 PM" at bounding box center [826, 624] width 97 height 29
type input "*****"
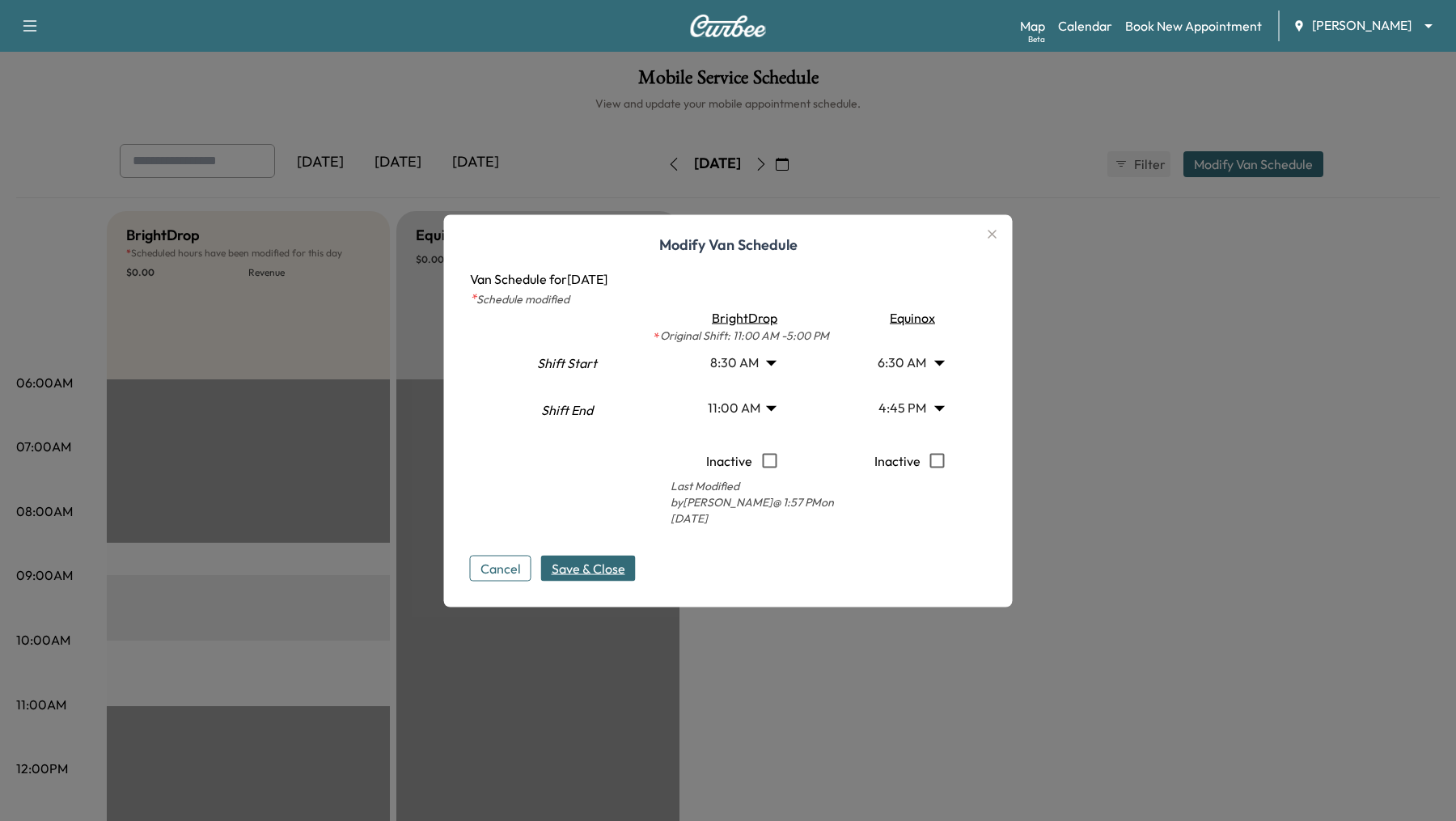
click at [605, 558] on span "Save & Close" at bounding box center [588, 567] width 74 height 19
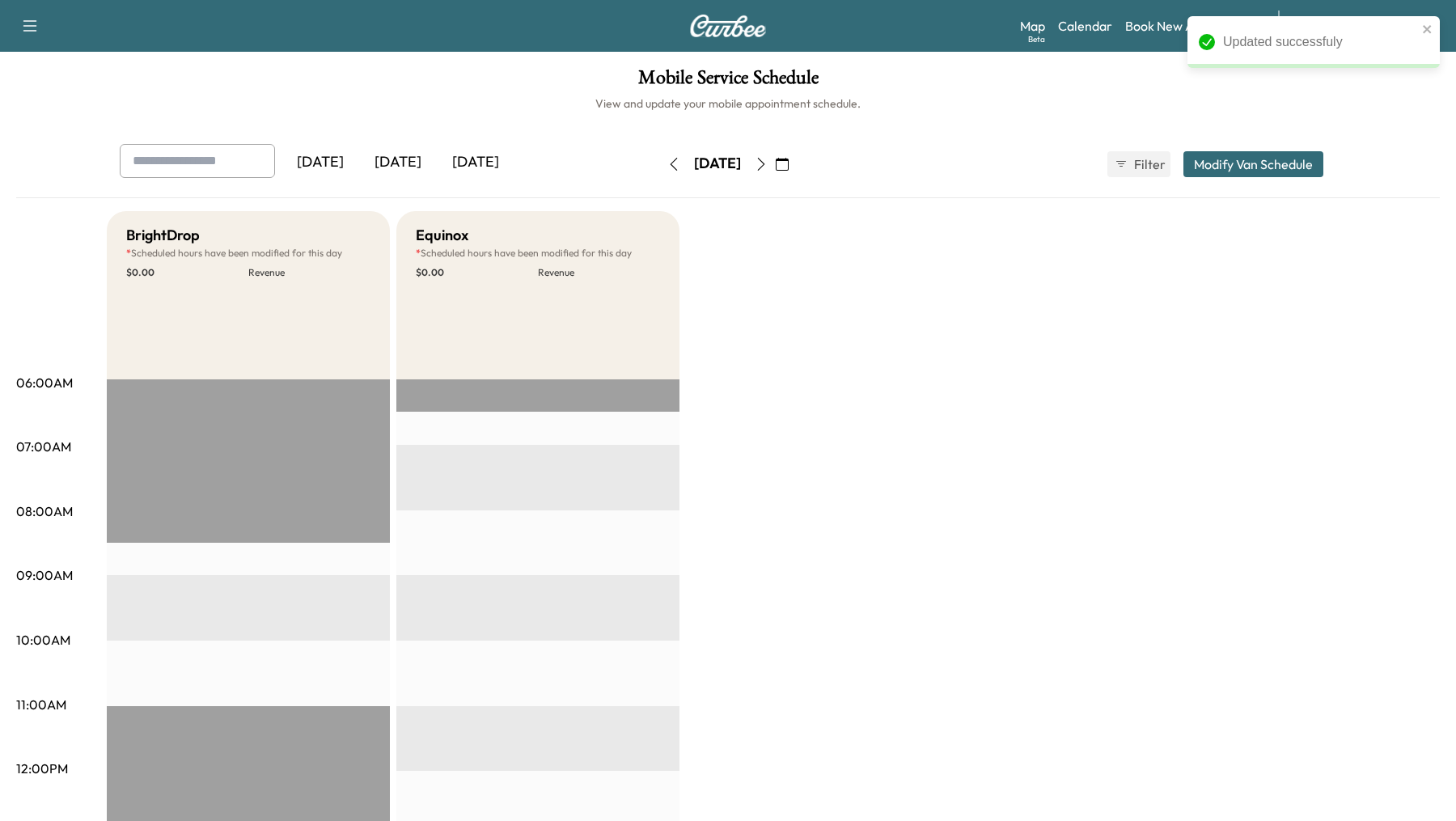
click at [1283, 158] on button "Modify Van Schedule" at bounding box center [1253, 164] width 140 height 26
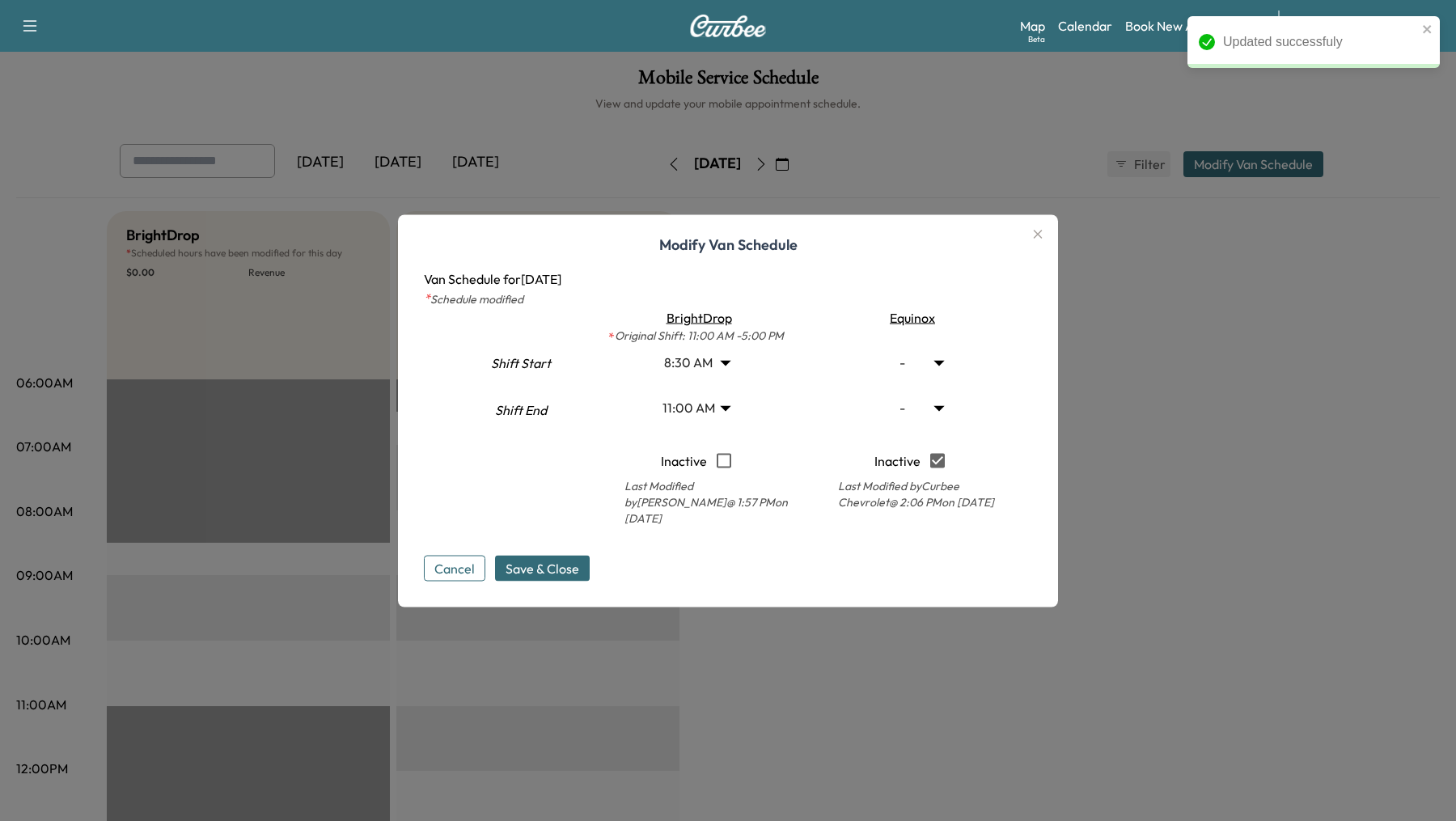
click at [539, 558] on span "Save & Close" at bounding box center [542, 567] width 74 height 19
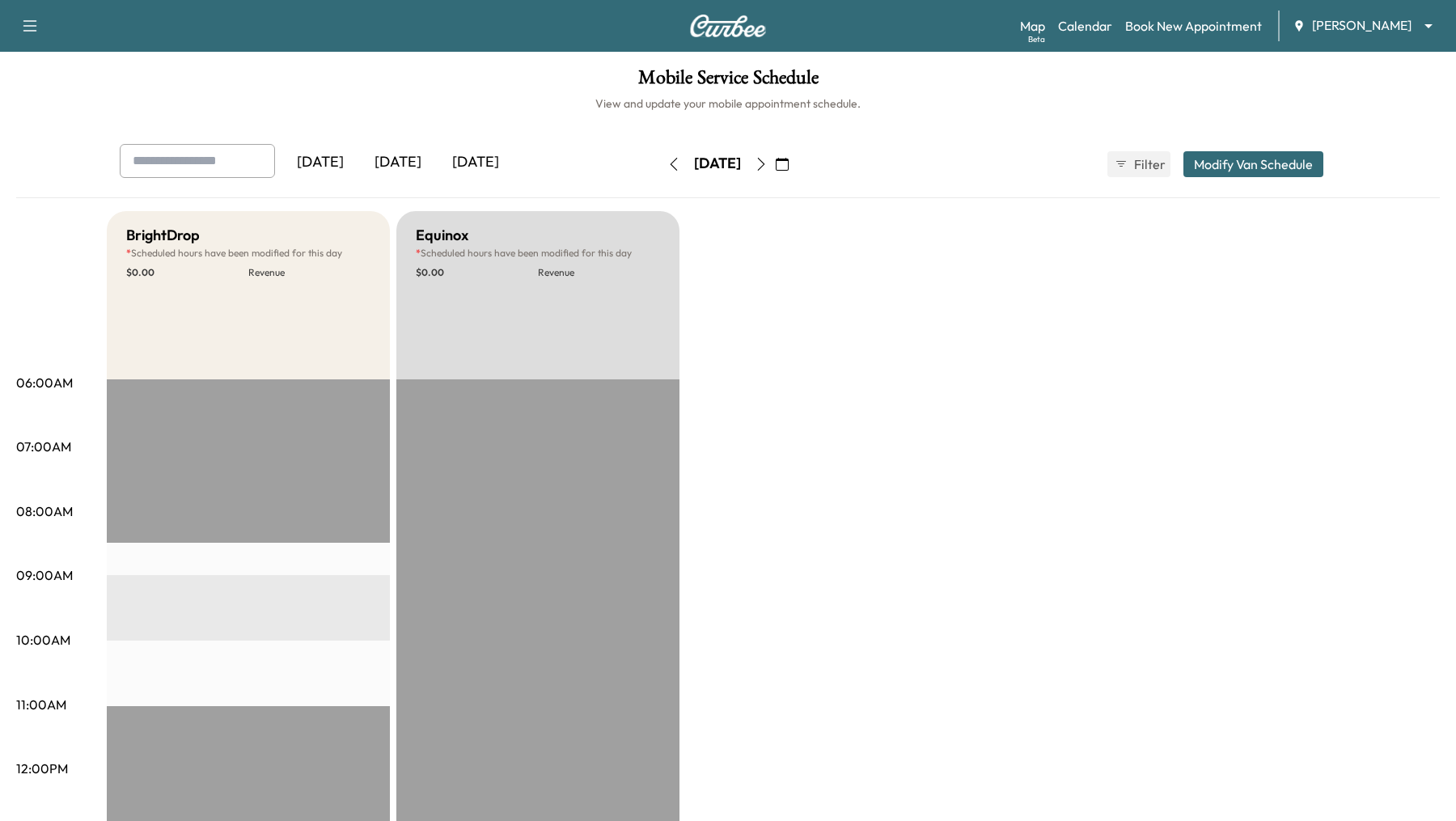
click at [1229, 169] on button "Modify Van Schedule" at bounding box center [1253, 164] width 140 height 26
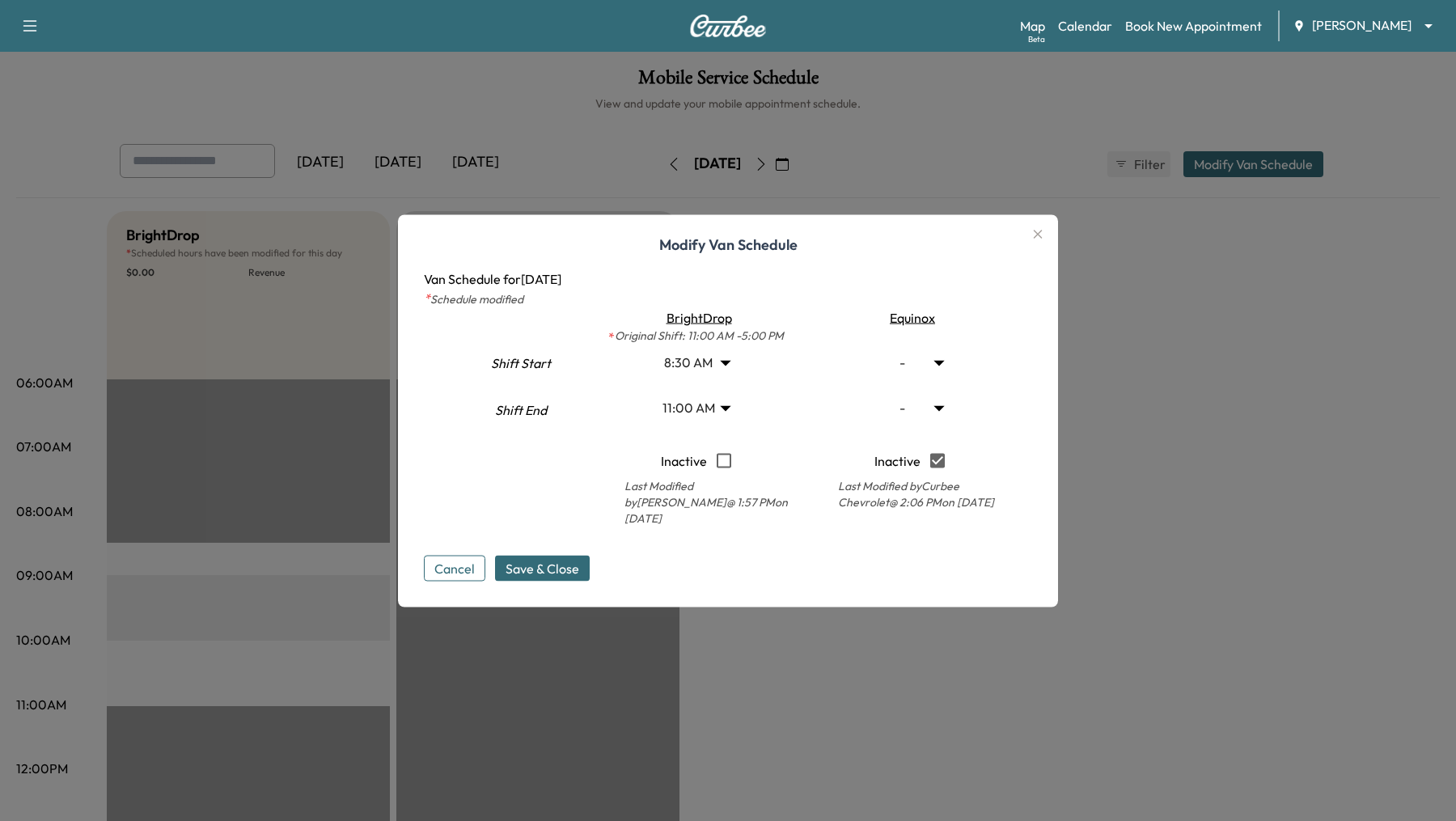
click at [459, 557] on button "Cancel" at bounding box center [454, 567] width 61 height 26
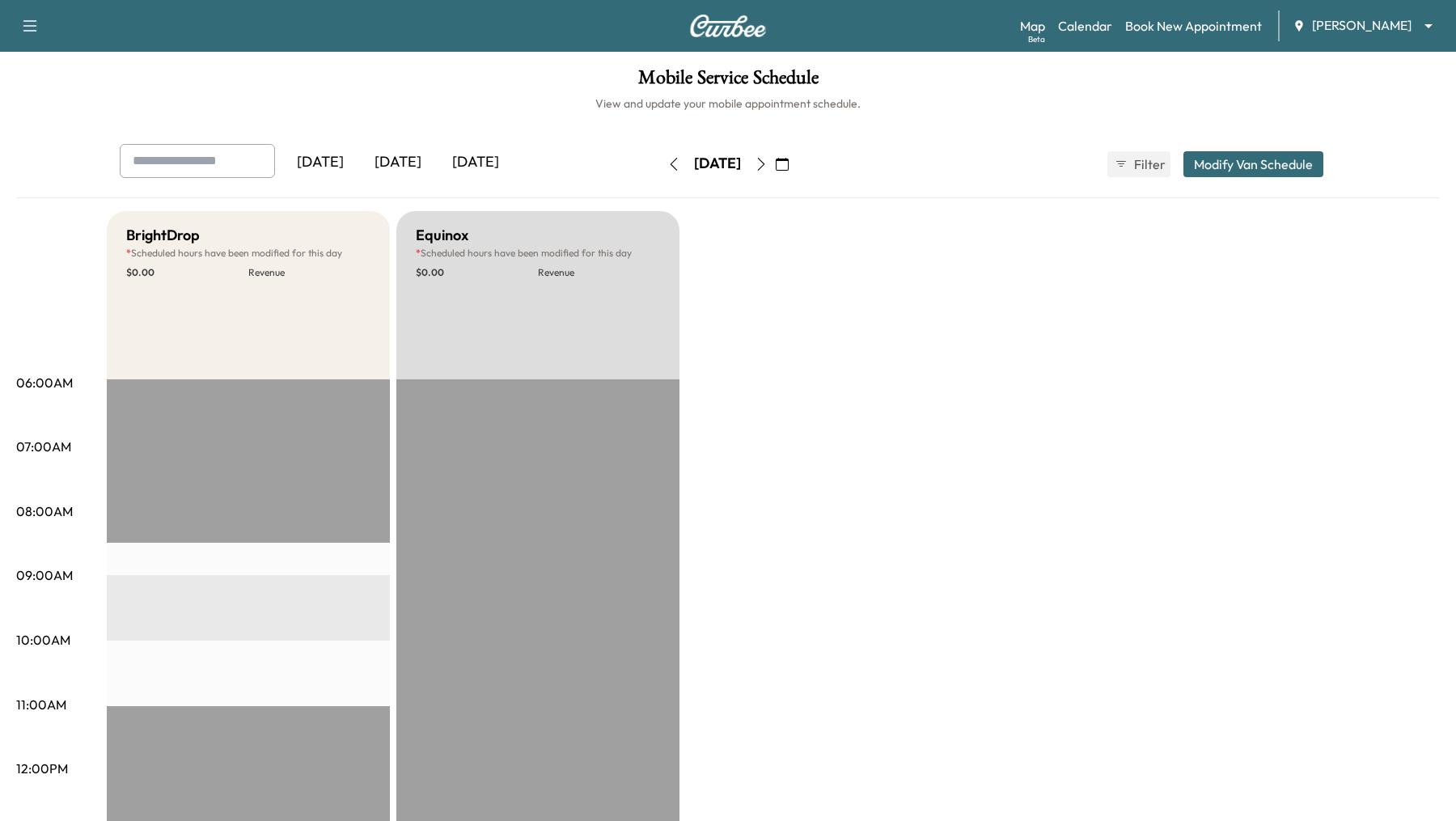
click at [1269, 170] on button "Modify Van Schedule" at bounding box center [1253, 164] width 140 height 26
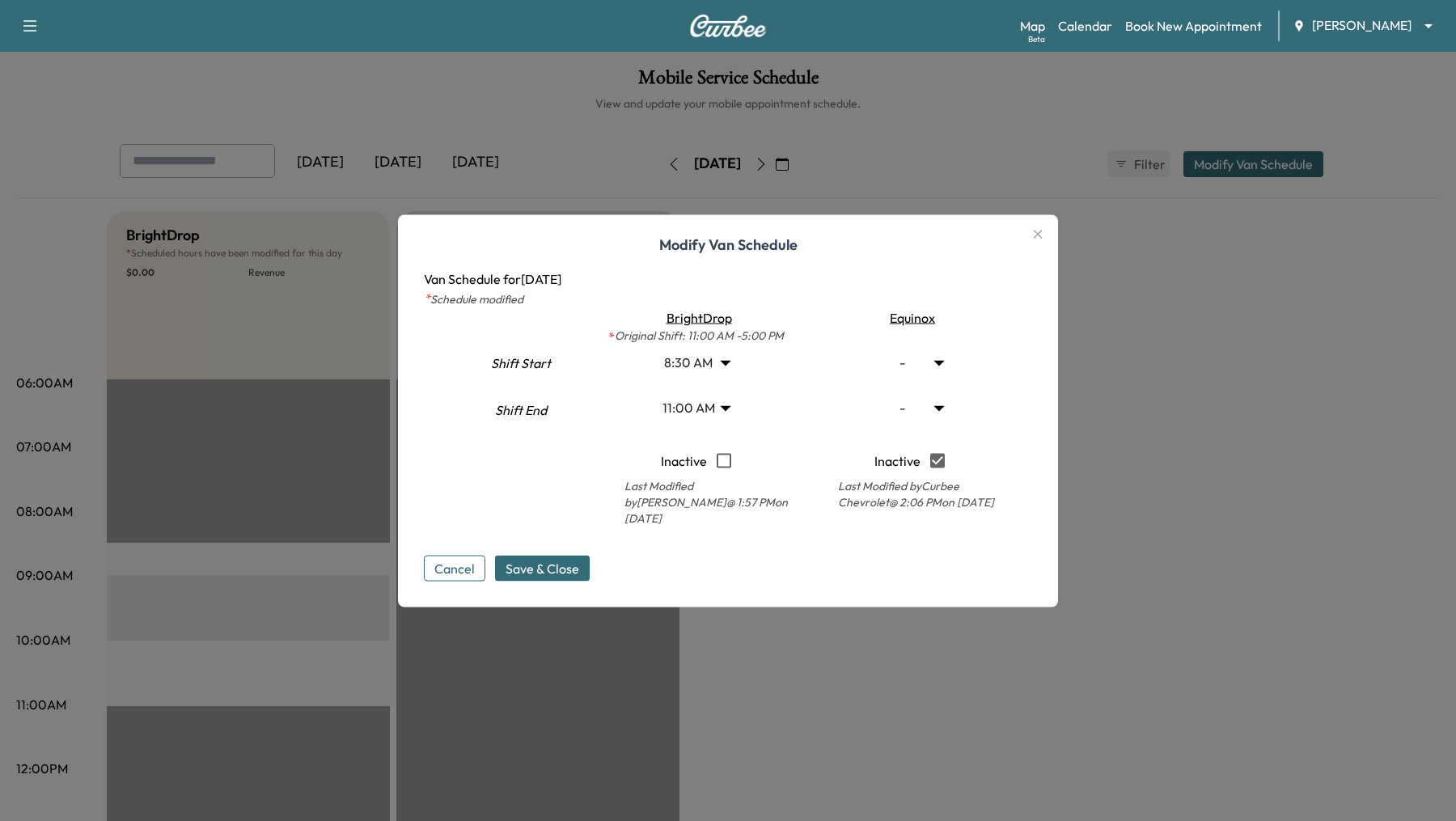
click at [1040, 236] on icon "button" at bounding box center [1037, 233] width 19 height 19
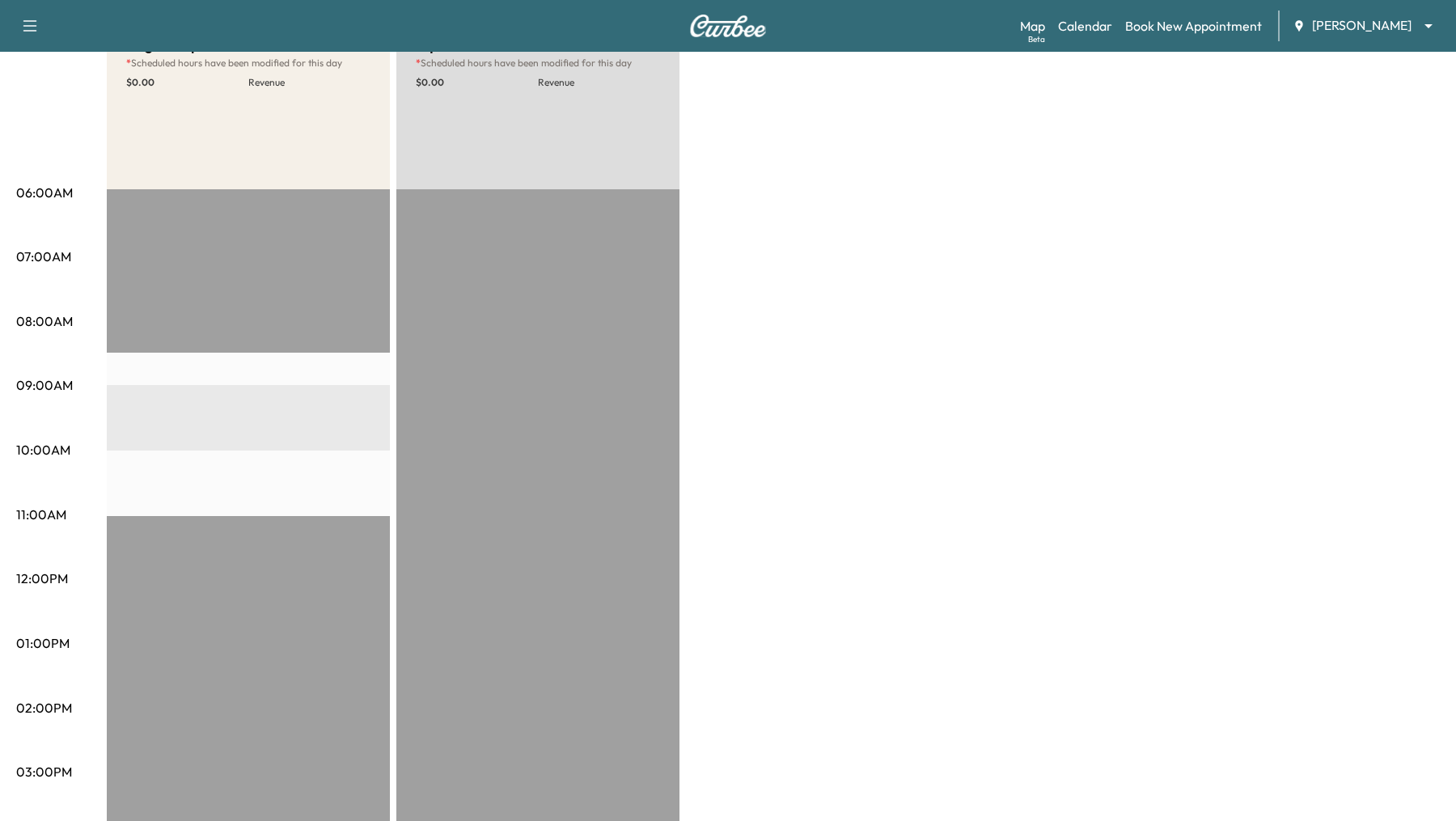
scroll to position [195, 0]
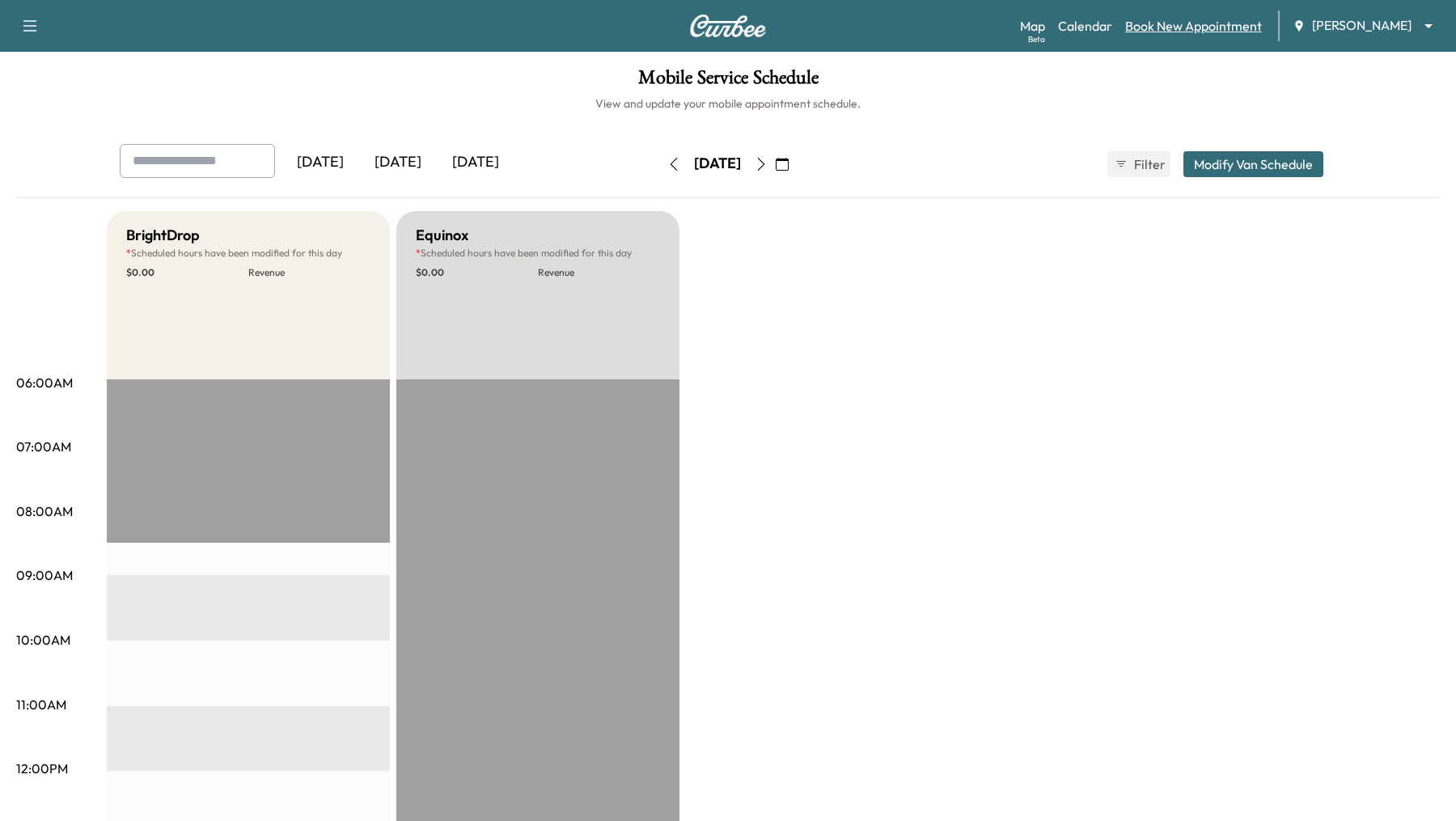
click at [1132, 27] on link "Book New Appointment" at bounding box center [1194, 25] width 137 height 19
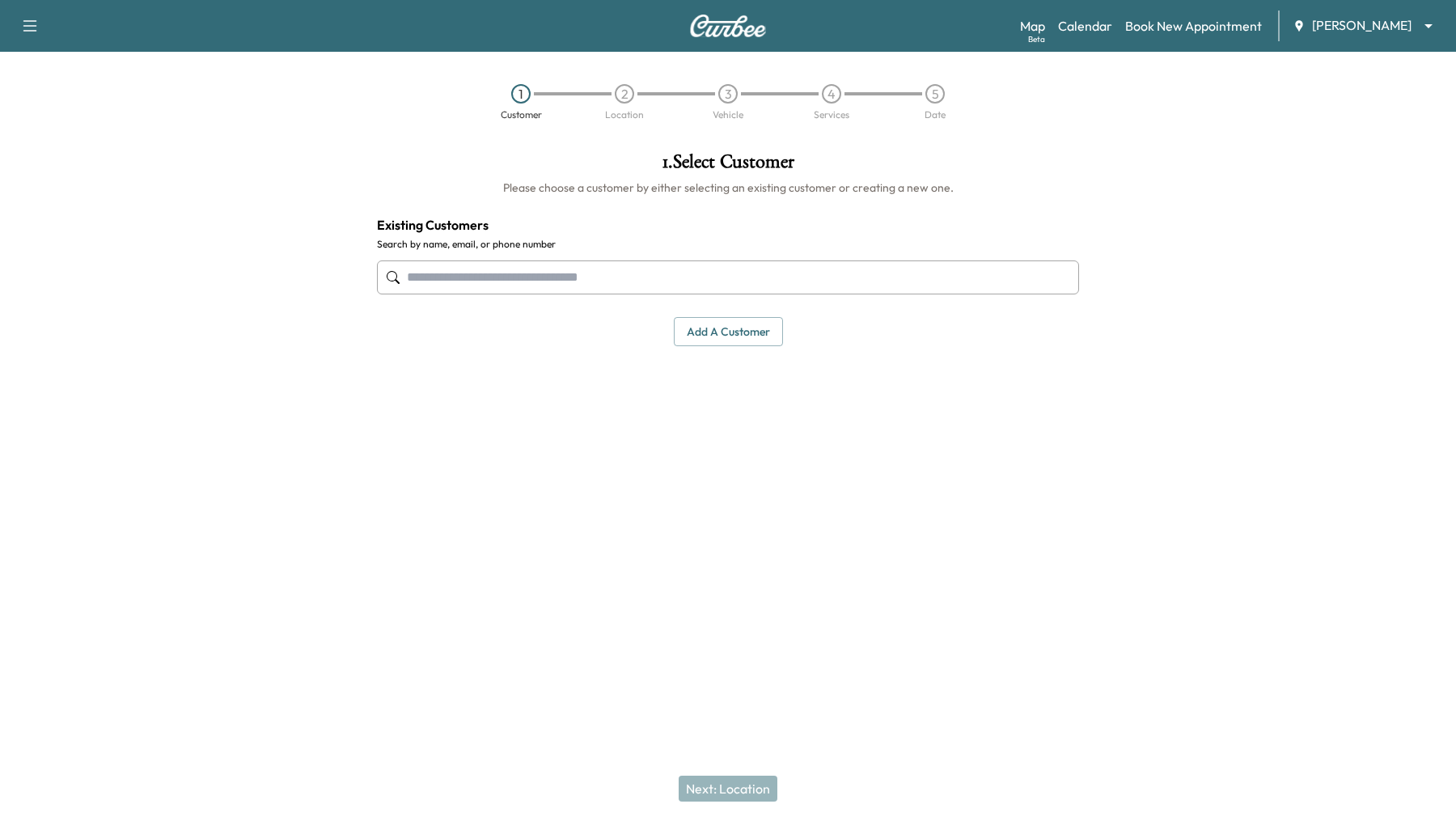
click at [645, 287] on input "text" at bounding box center [728, 277] width 702 height 34
type input "*****"
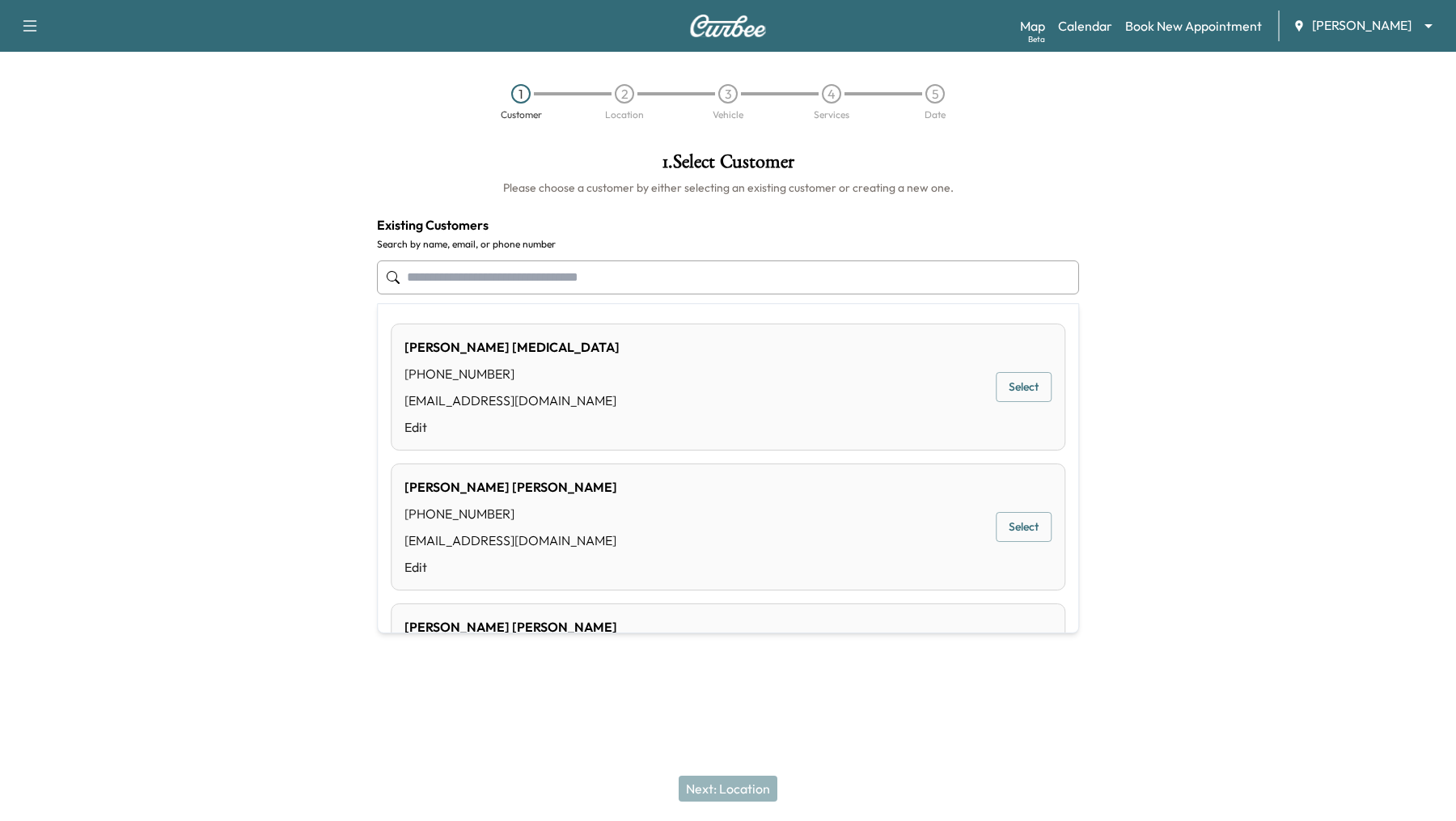
click at [1326, 540] on div at bounding box center [1274, 345] width 364 height 411
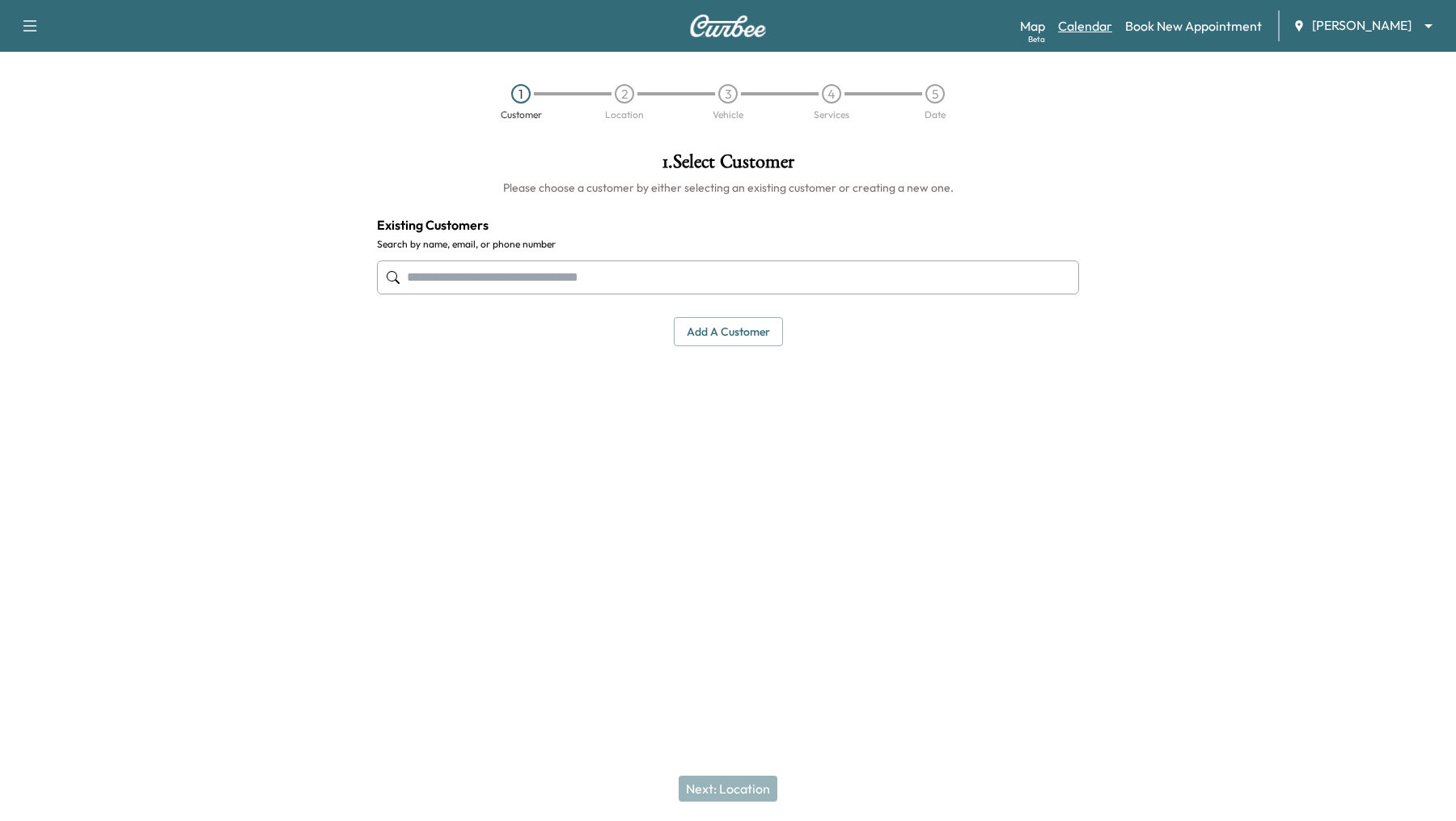
click at [1071, 23] on link "Calendar" at bounding box center [1085, 25] width 54 height 19
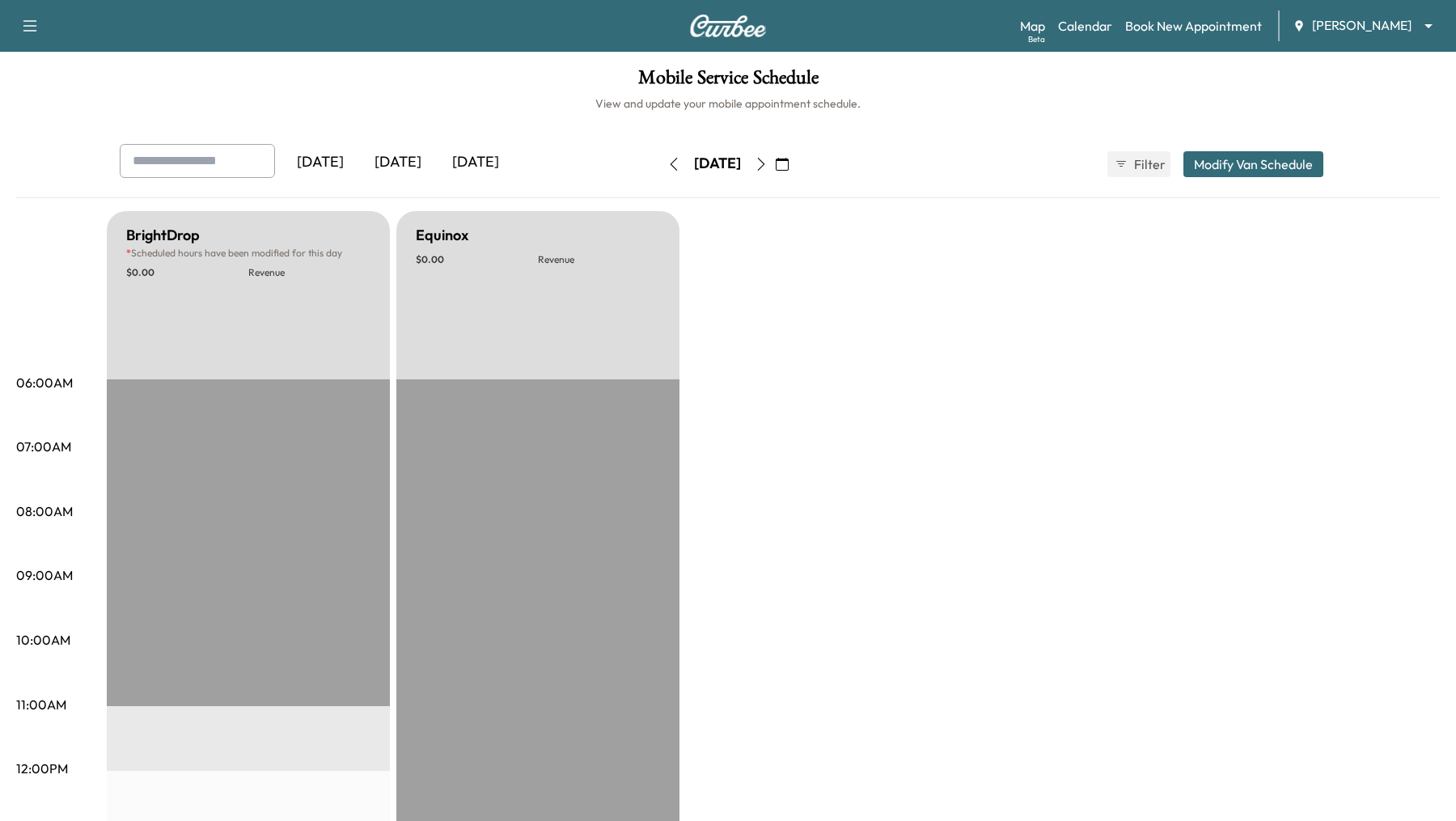
click at [789, 166] on icon "button" at bounding box center [782, 164] width 13 height 13
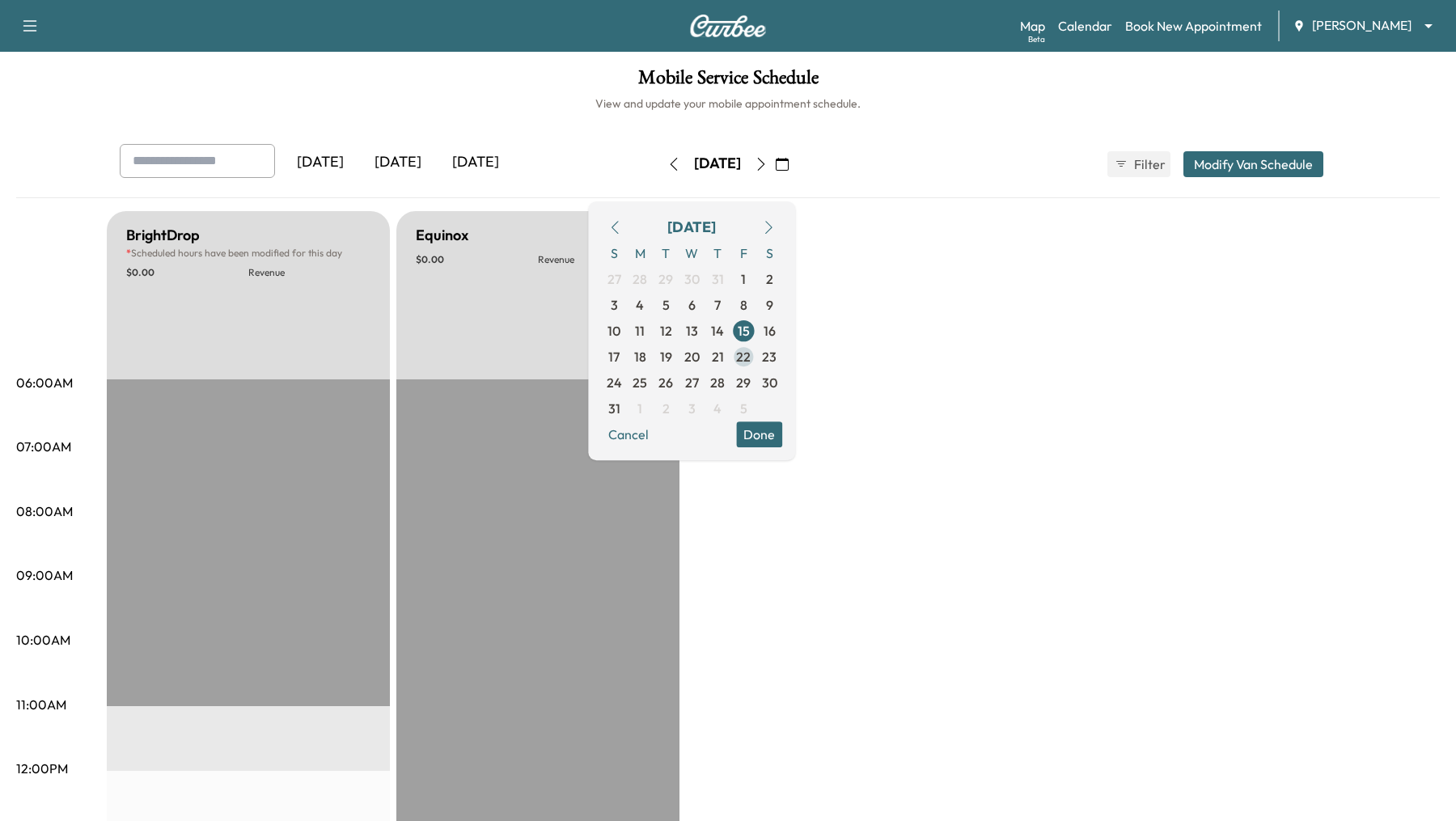
click at [751, 354] on span "22" at bounding box center [743, 356] width 15 height 19
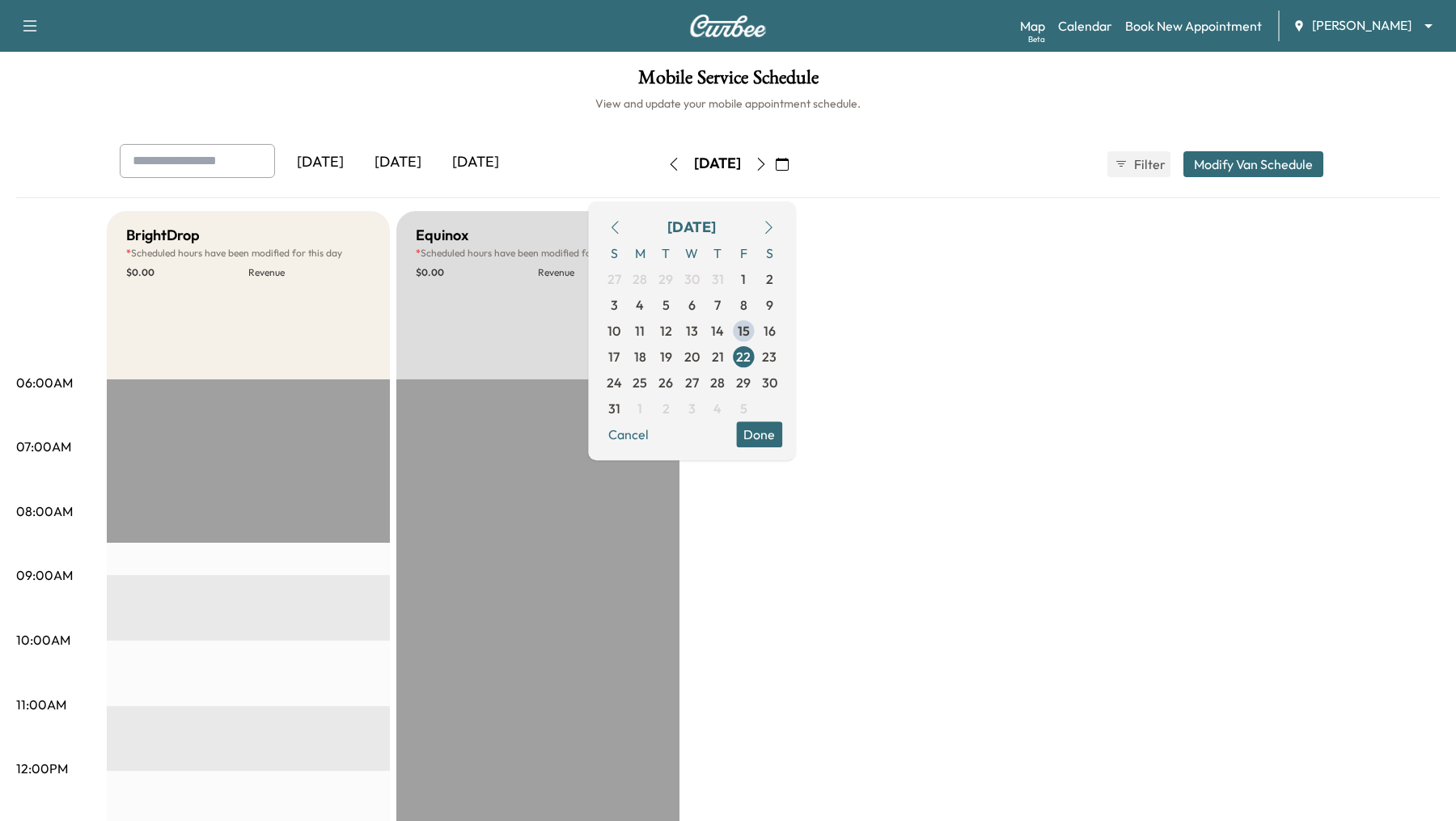
click at [264, 88] on h1 "Mobile Service Schedule" at bounding box center [728, 81] width 1424 height 27
click at [782, 443] on button "Done" at bounding box center [759, 433] width 47 height 26
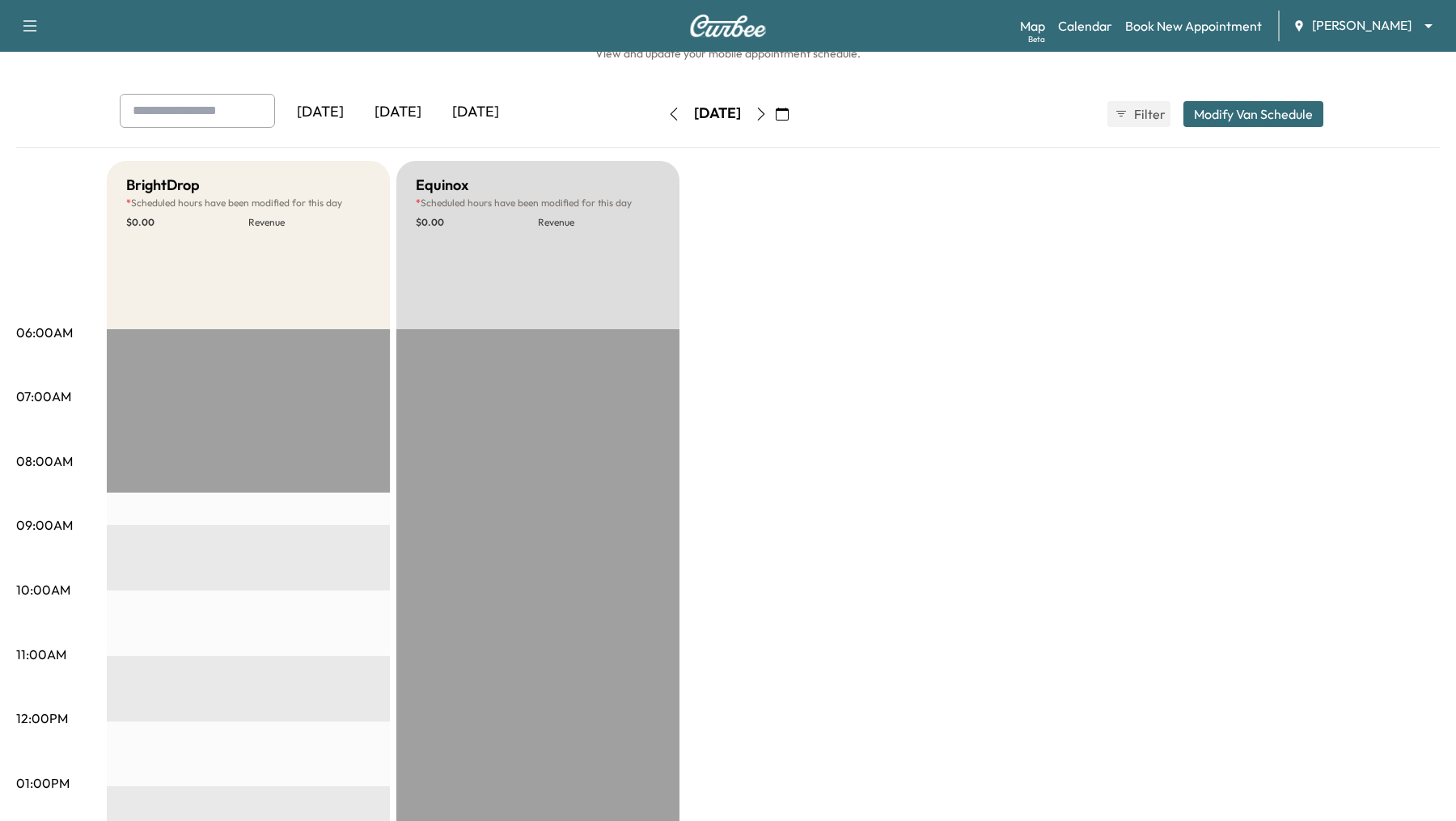
scroll to position [57, 0]
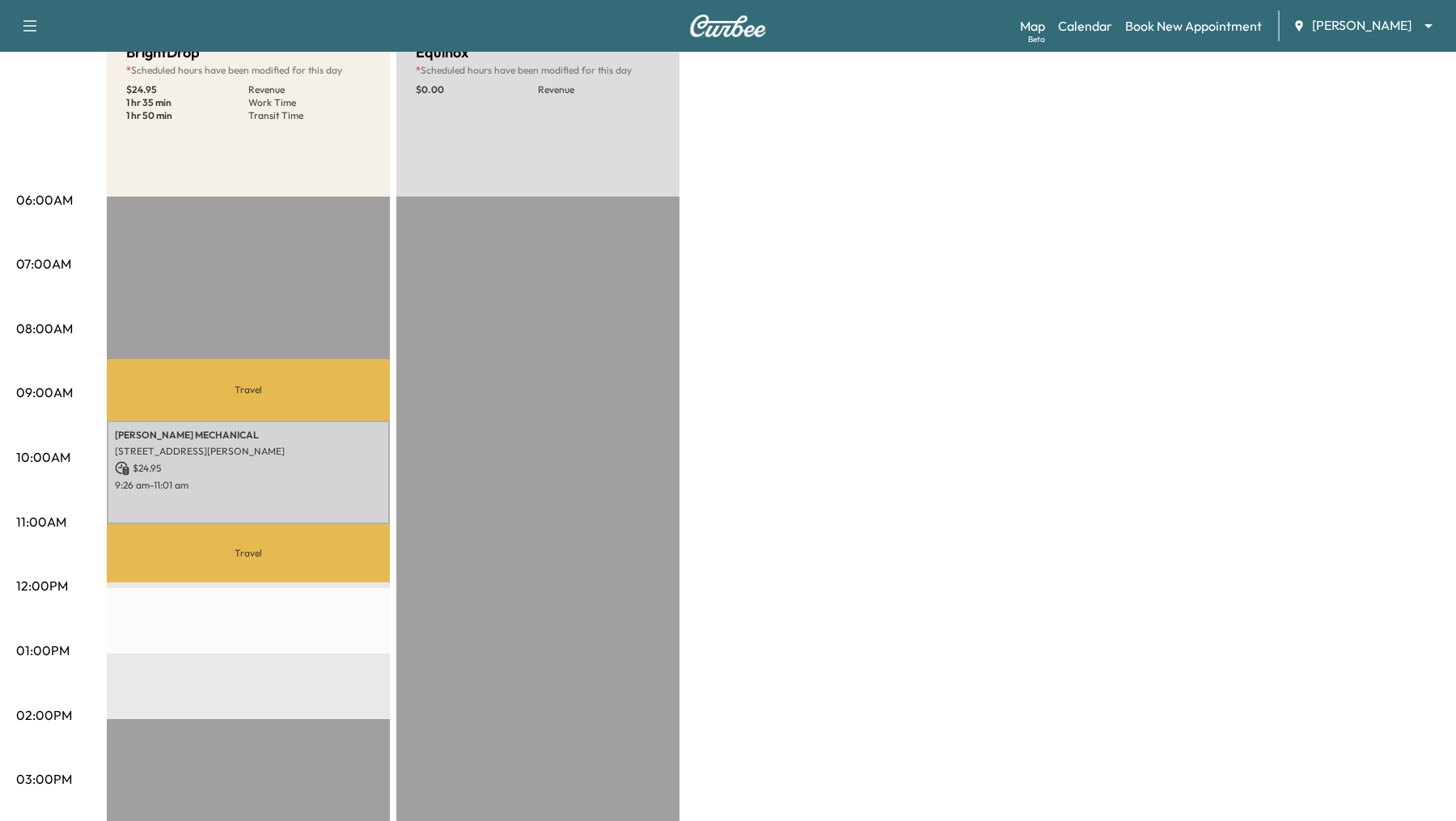
scroll to position [186, 0]
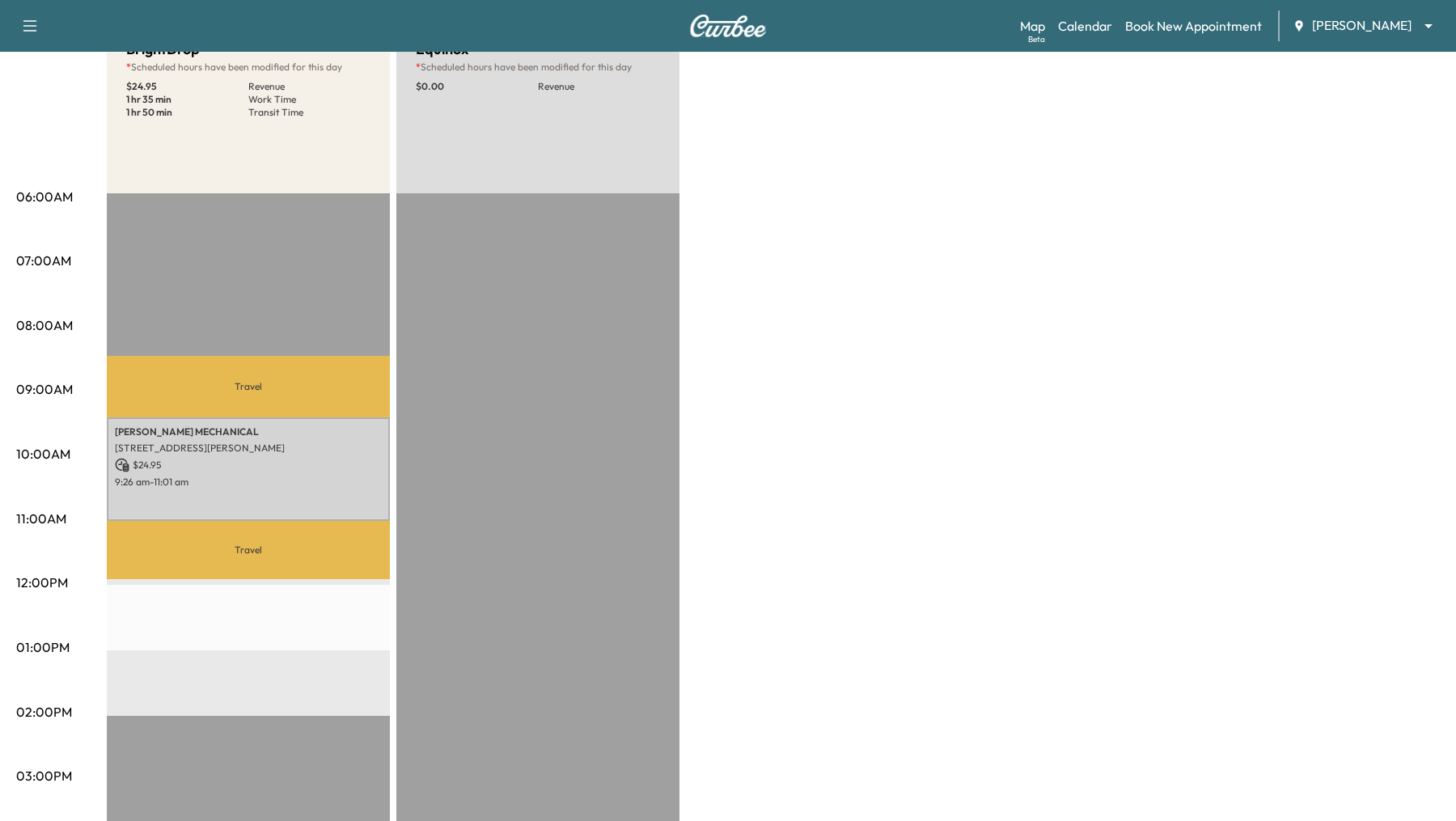
click at [230, 634] on div "Travel STANTON MECHANICAL 2301 ESTES AVE, ELK GROVE,IL 60007, USA $ 24.95 9:26 …" at bounding box center [248, 716] width 283 height 1044
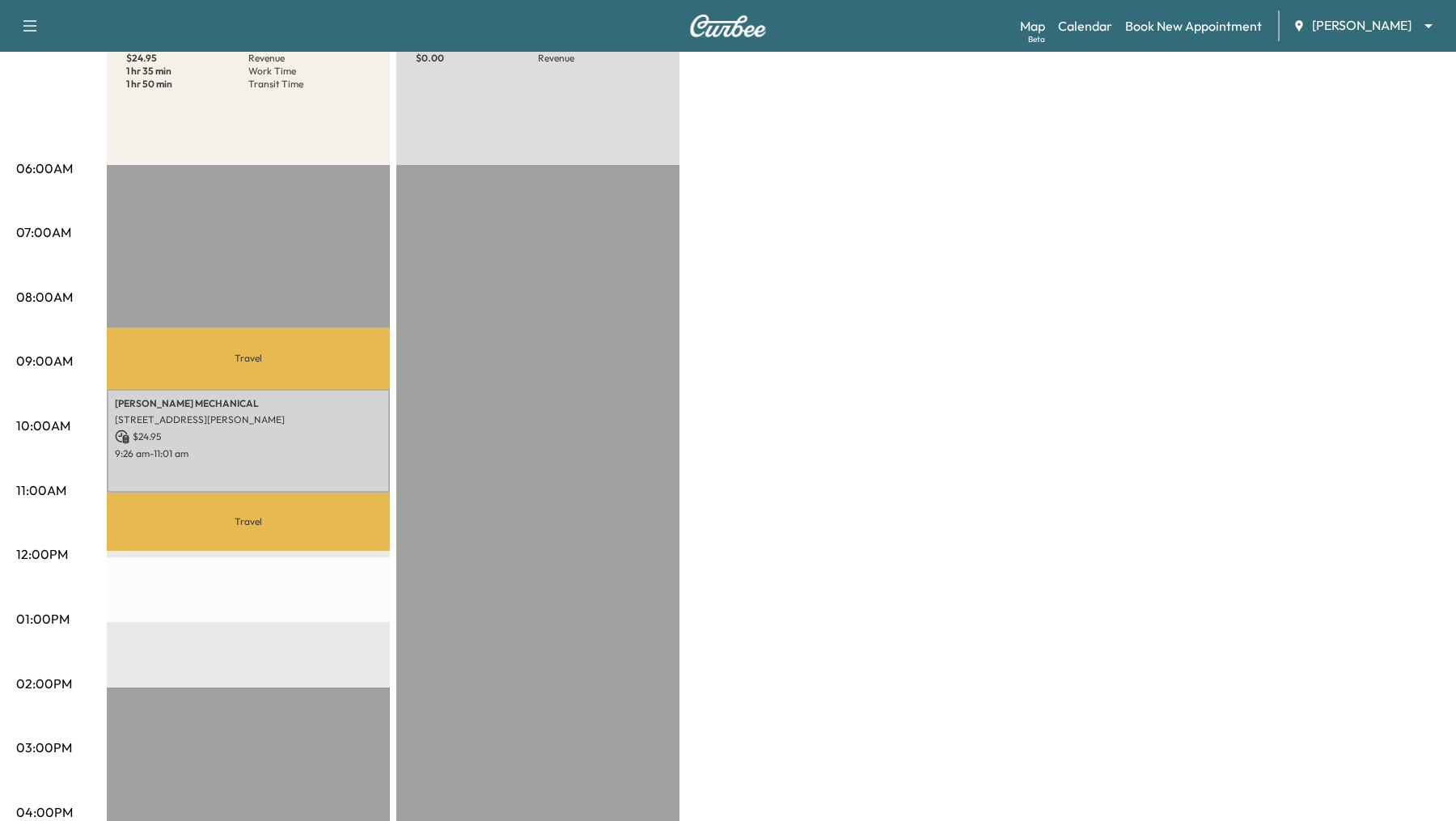
scroll to position [0, 0]
